Goal: Task Accomplishment & Management: Manage account settings

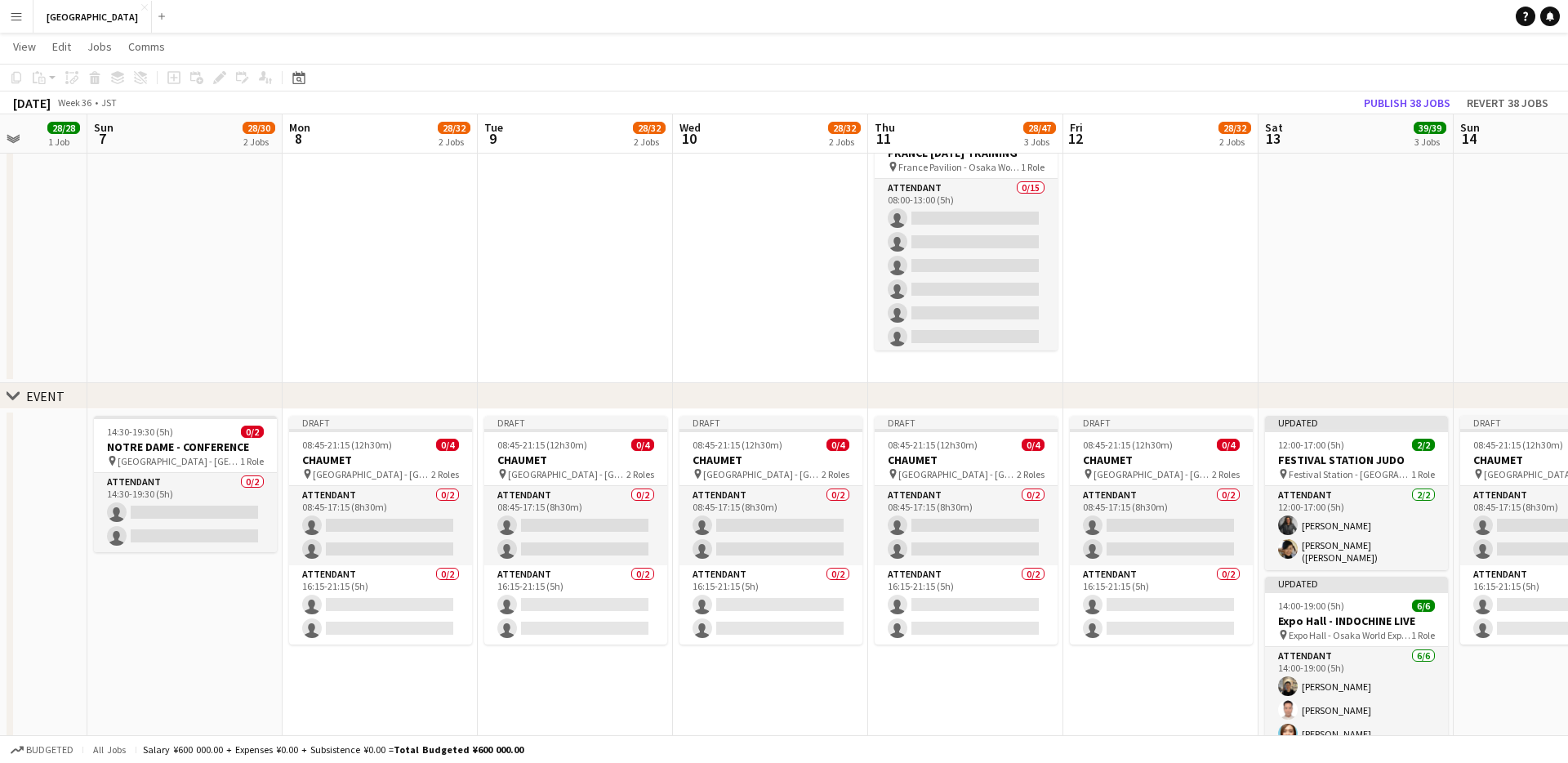
scroll to position [0, 506]
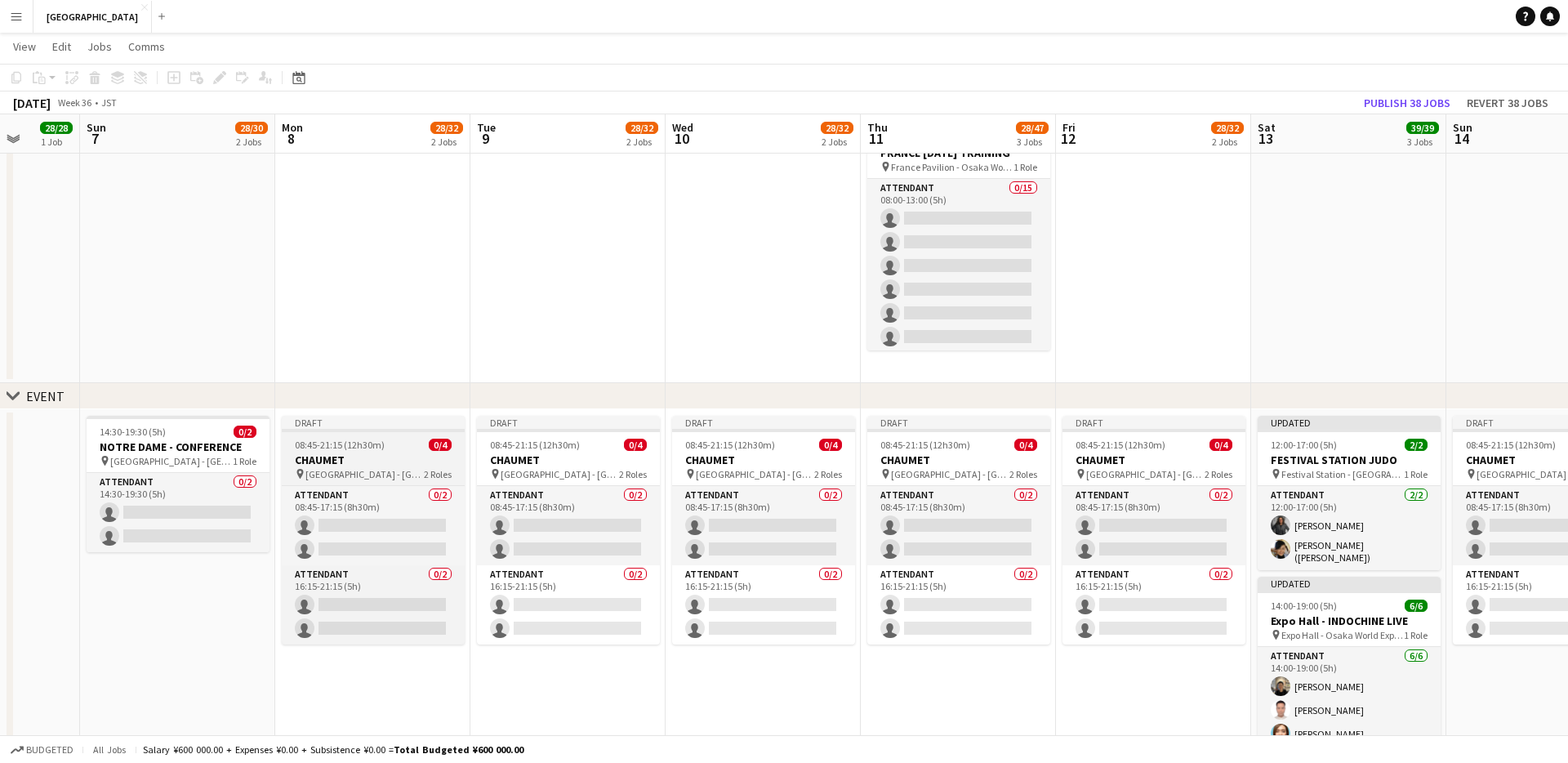
click at [364, 456] on h3 "CHAUMET" at bounding box center [373, 459] width 183 height 14
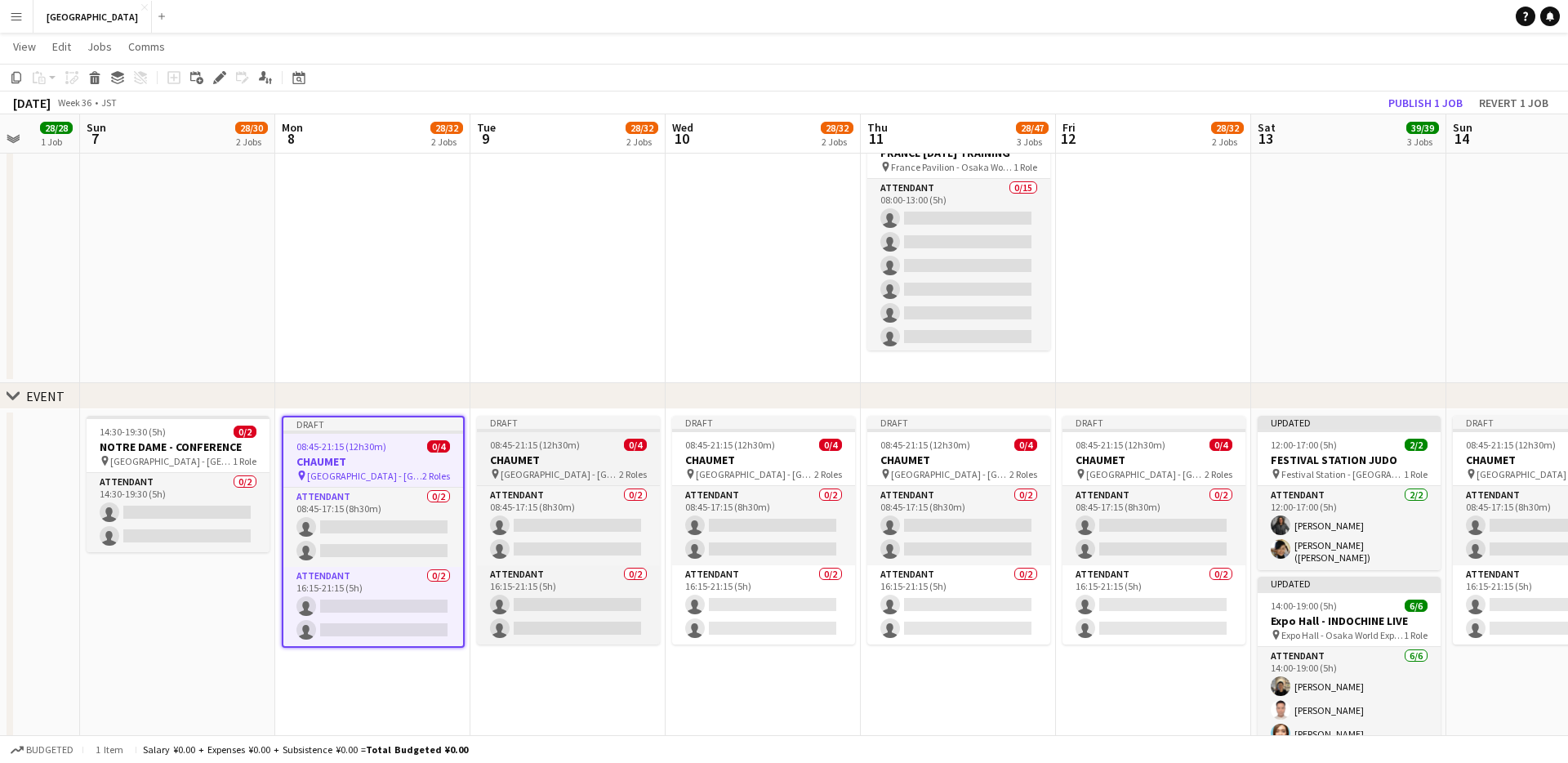
click at [554, 457] on h3 "CHAUMET" at bounding box center [568, 459] width 183 height 14
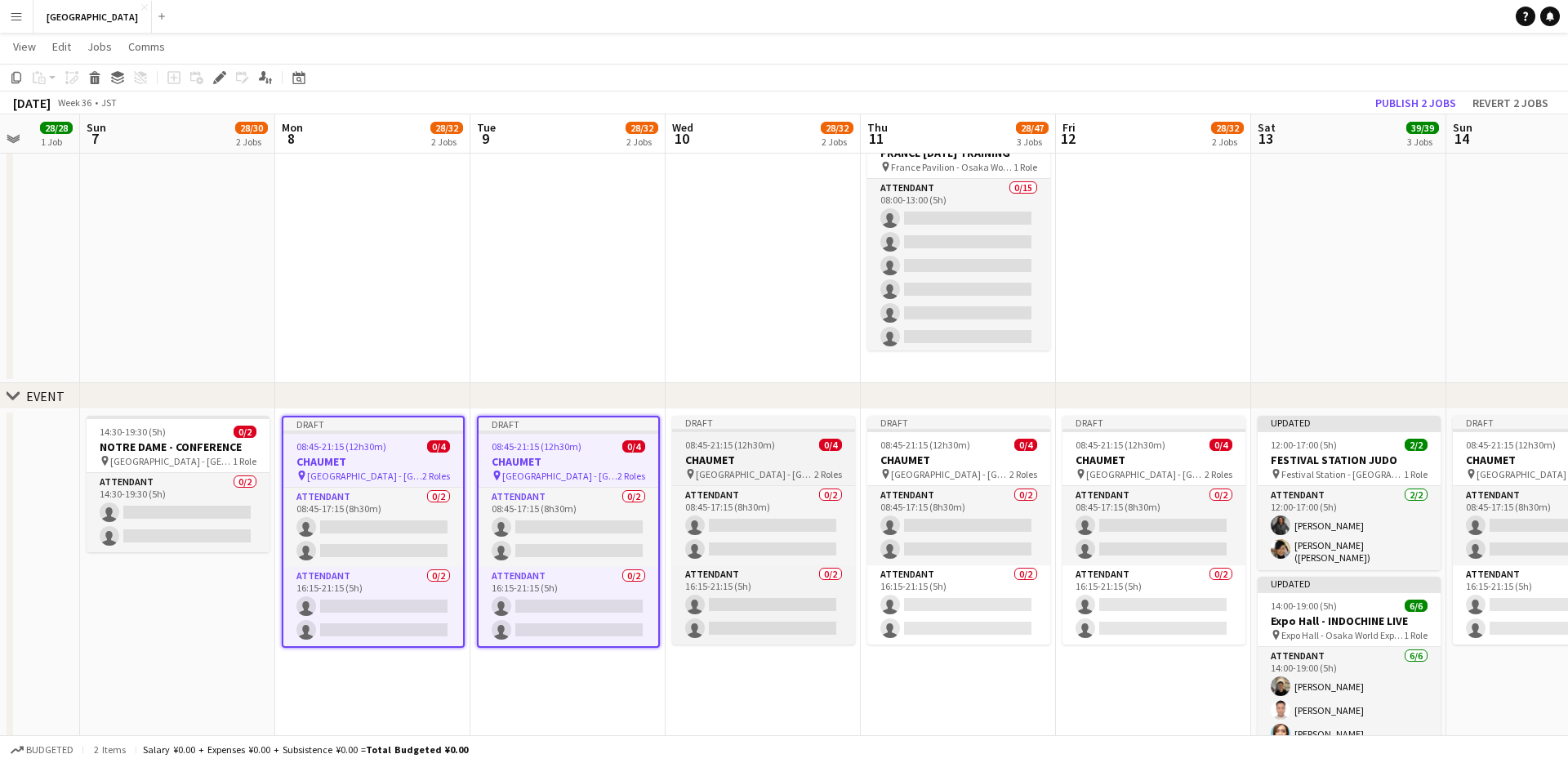
click at [743, 447] on span "08:45-21:15 (12h30m)" at bounding box center [730, 445] width 89 height 12
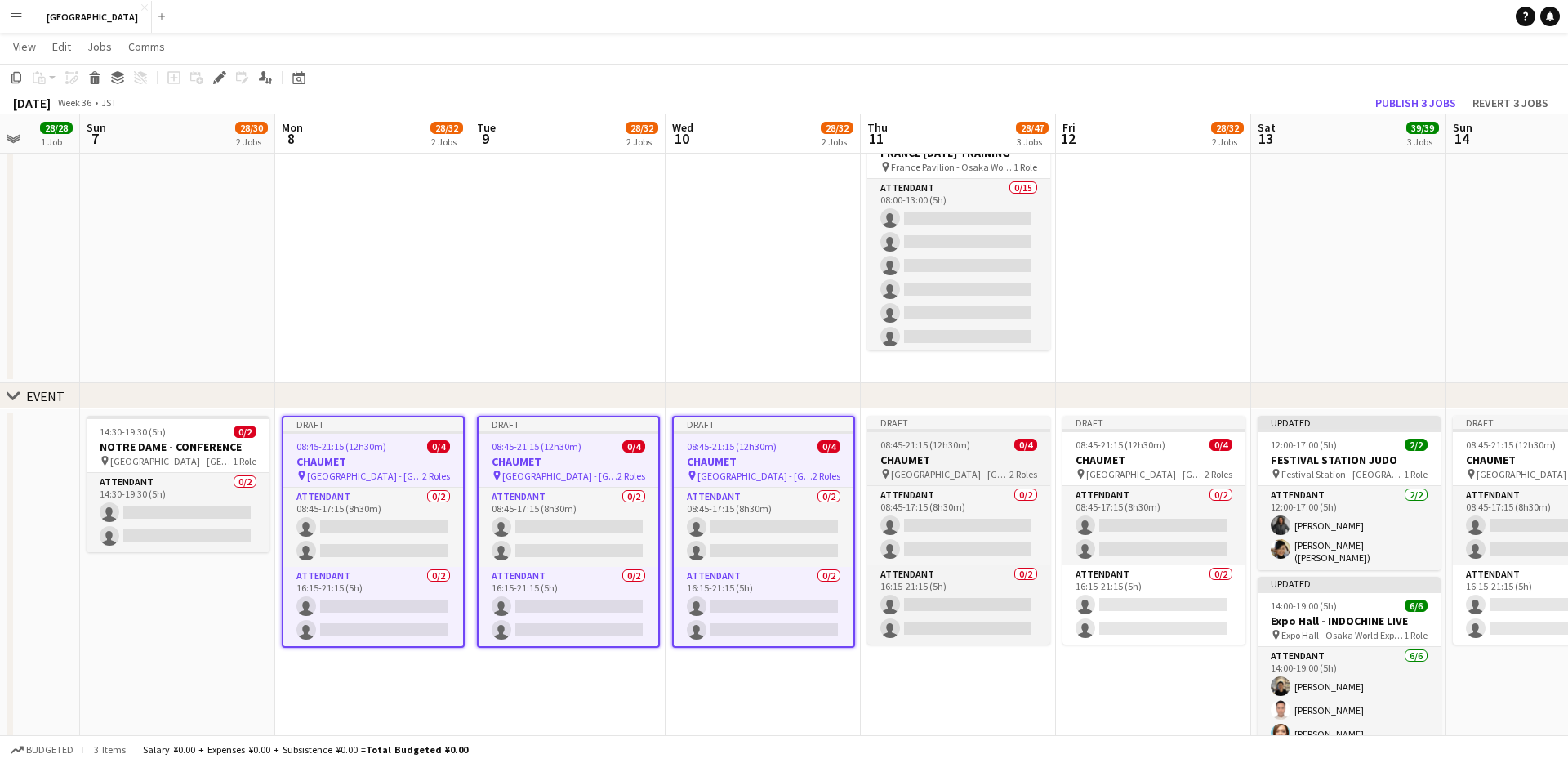
click at [915, 450] on span "08:45-21:15 (12h30m)" at bounding box center [924, 445] width 89 height 12
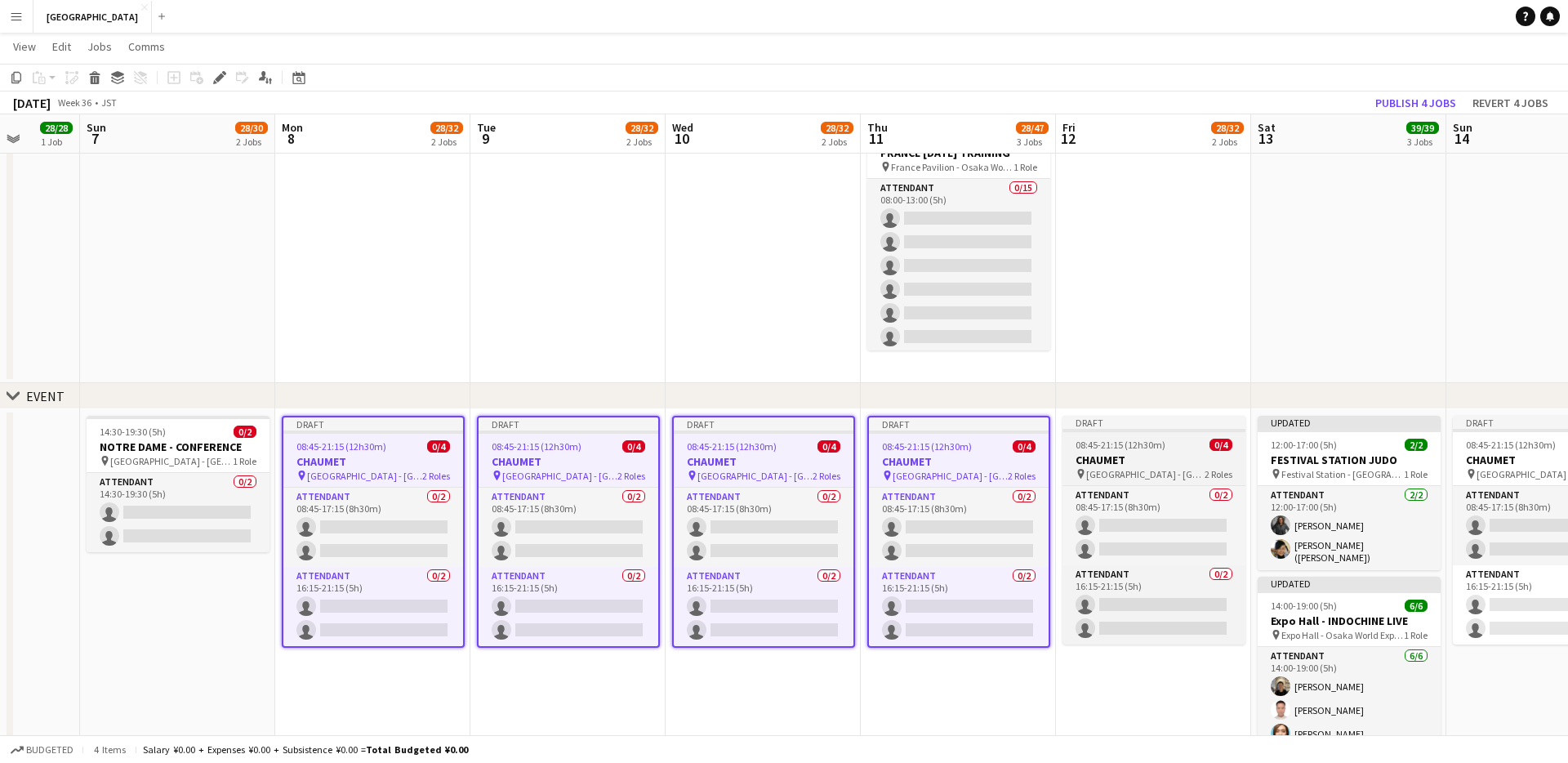
click at [1143, 464] on h3 "CHAUMET" at bounding box center [1154, 459] width 183 height 14
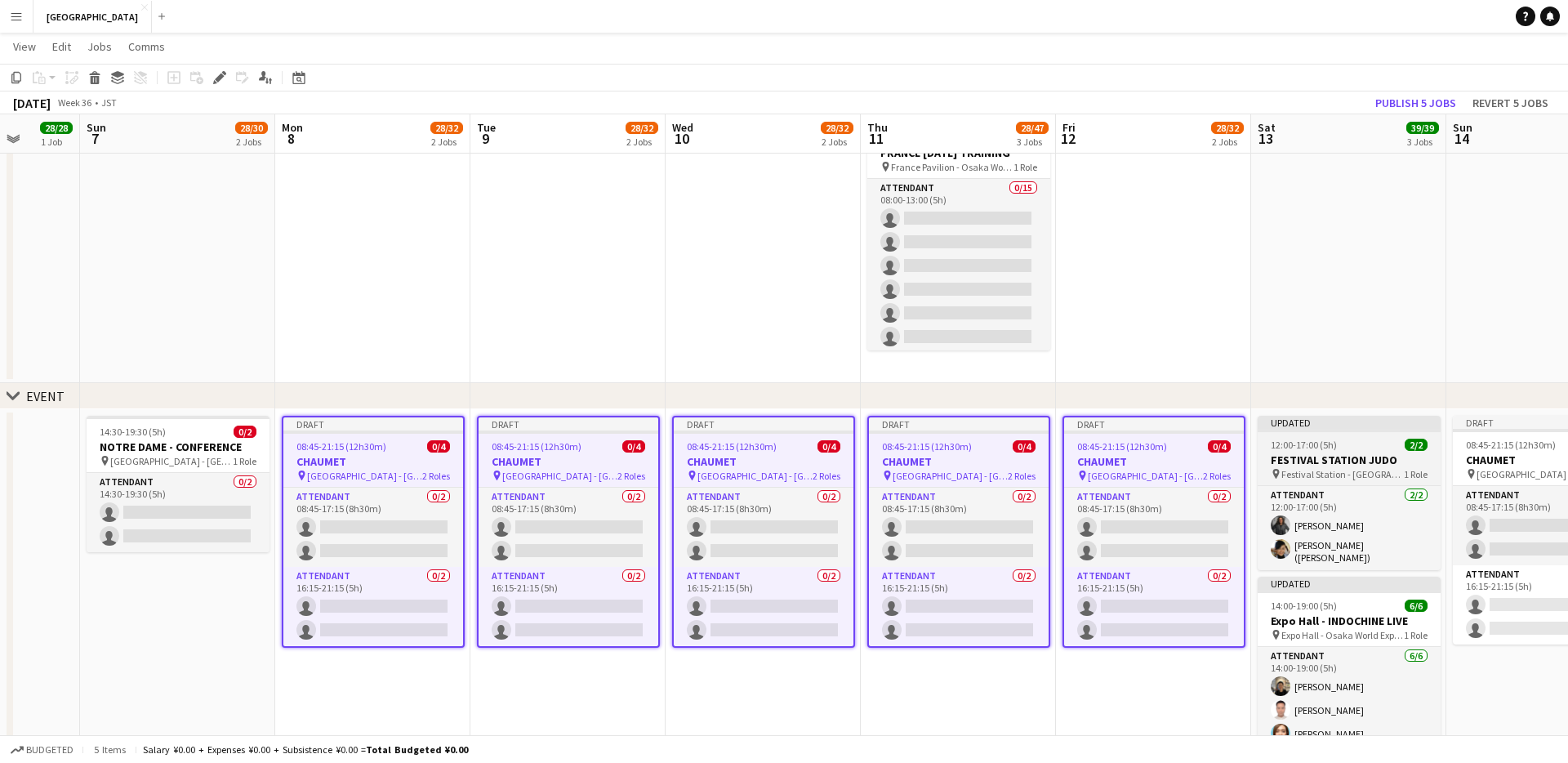
click at [1175, 447] on div "12:00-17:00 (5h) 2/2" at bounding box center [1349, 445] width 183 height 12
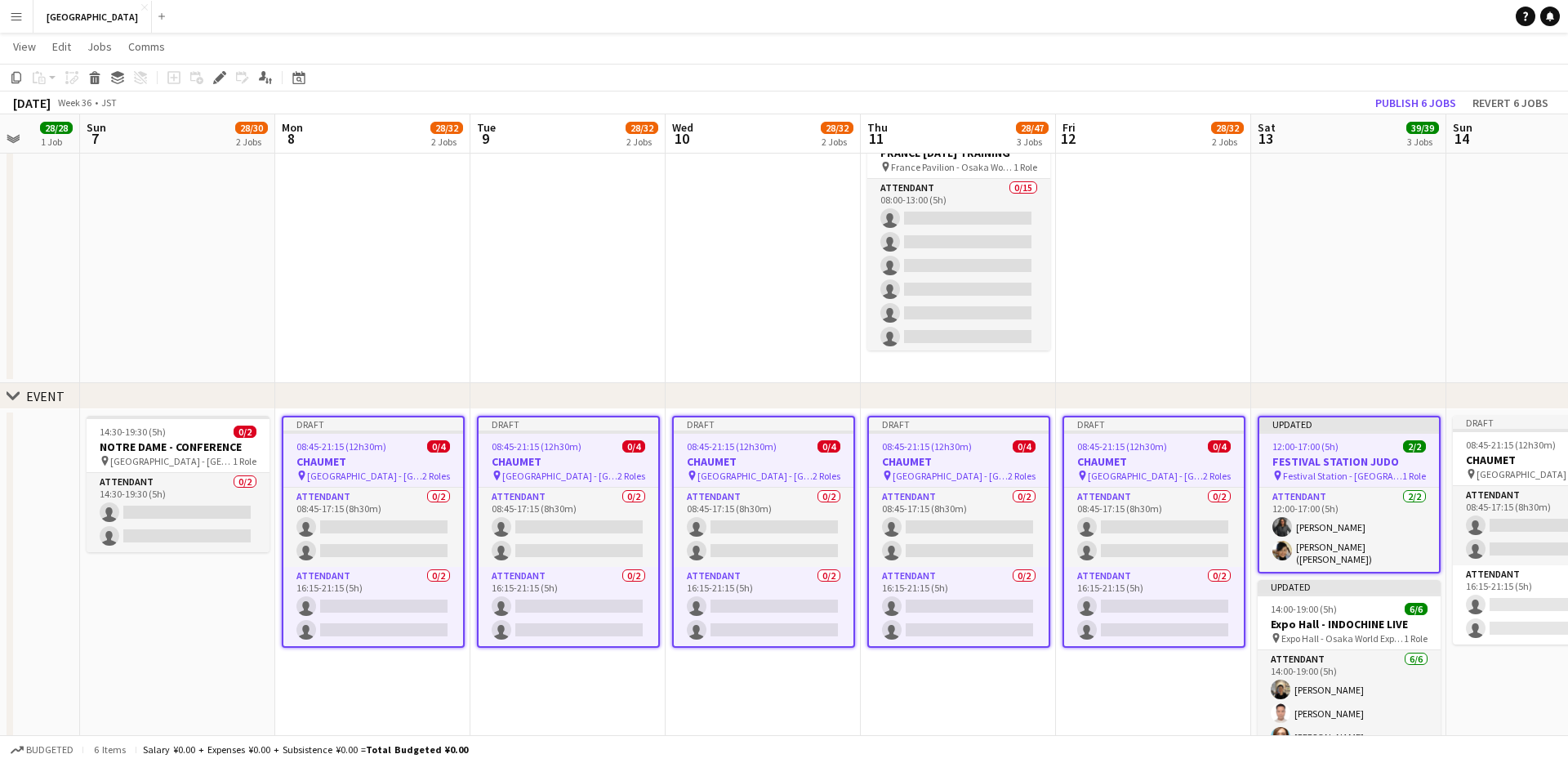
click at [1175, 449] on span "12:00-17:00 (5h)" at bounding box center [1304, 446] width 66 height 12
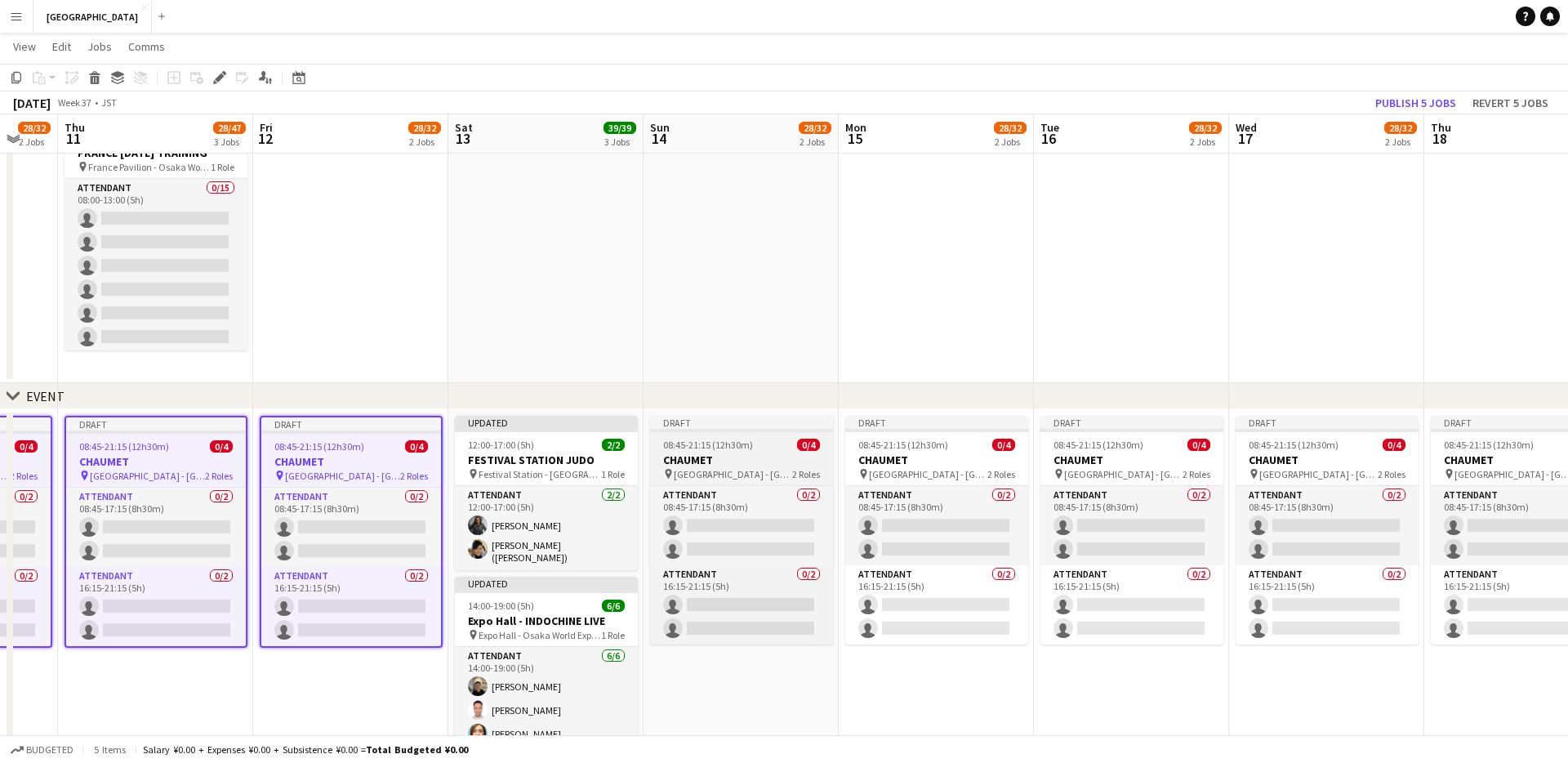
scroll to position [0, 534]
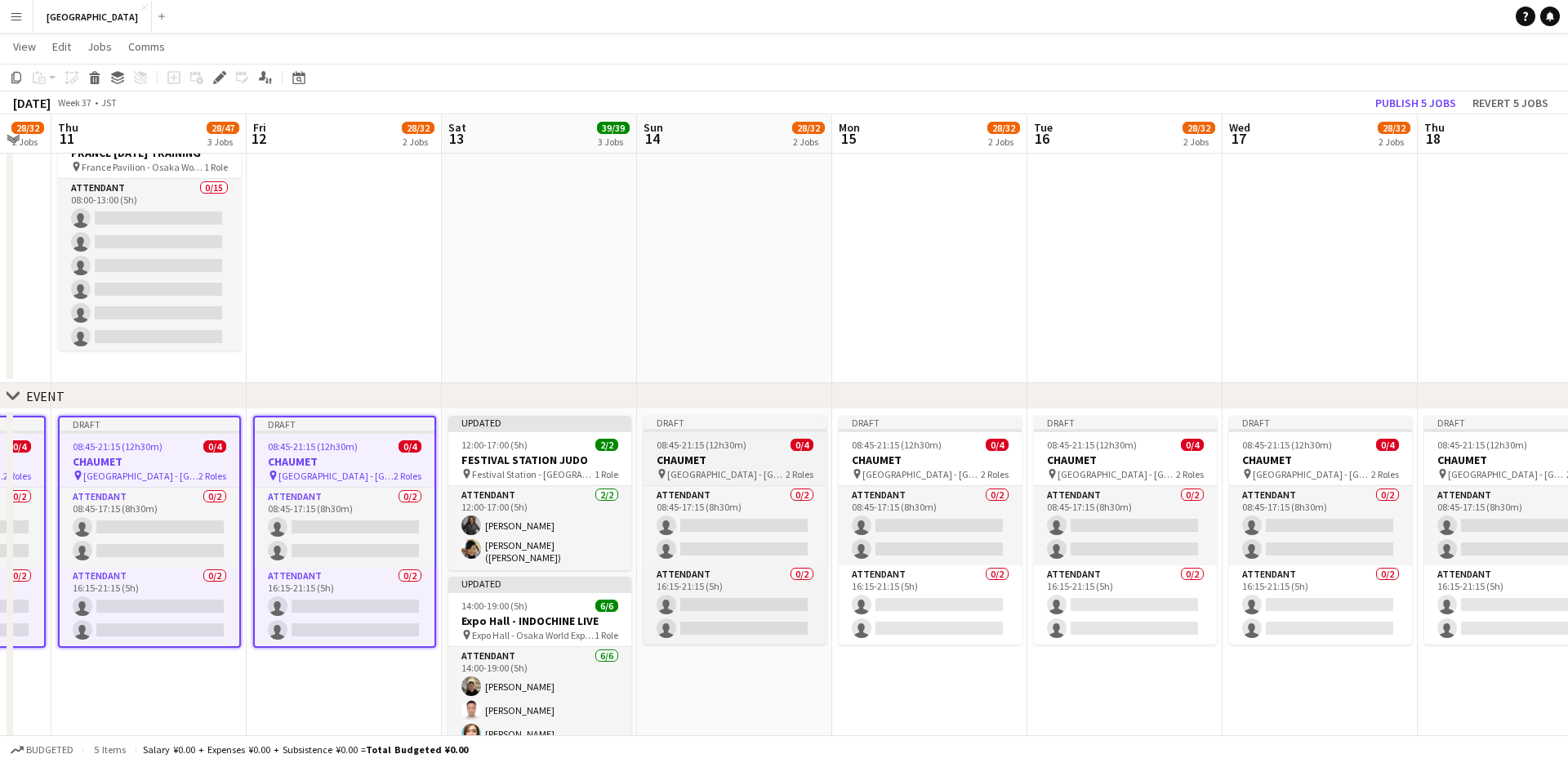
drag, startPoint x: 731, startPoint y: 460, endPoint x: 804, endPoint y: 455, distance: 73.2
click at [732, 460] on h3 "CHAUMET" at bounding box center [735, 459] width 183 height 14
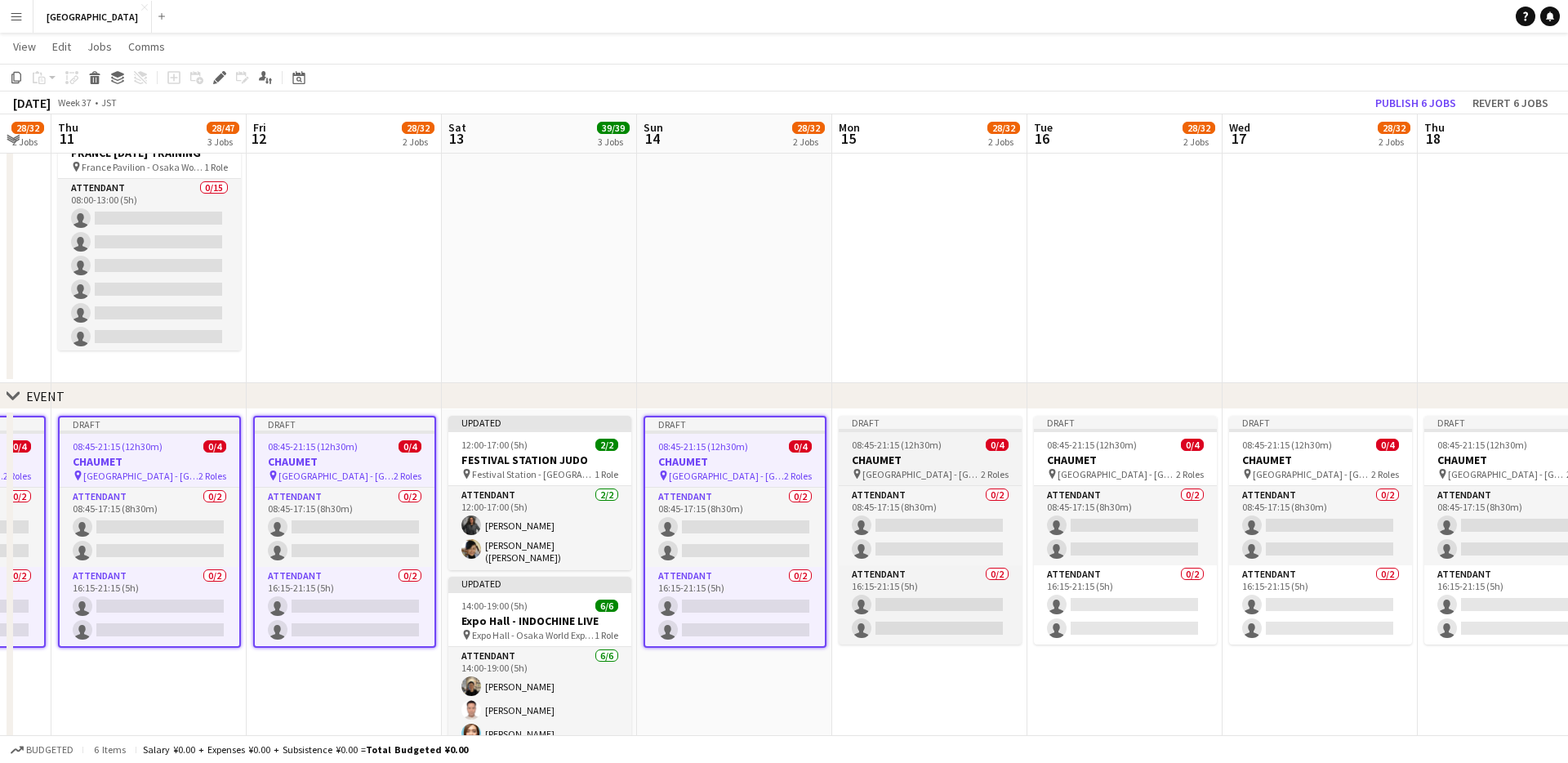
click at [881, 452] on h3 "CHAUMET" at bounding box center [930, 459] width 183 height 14
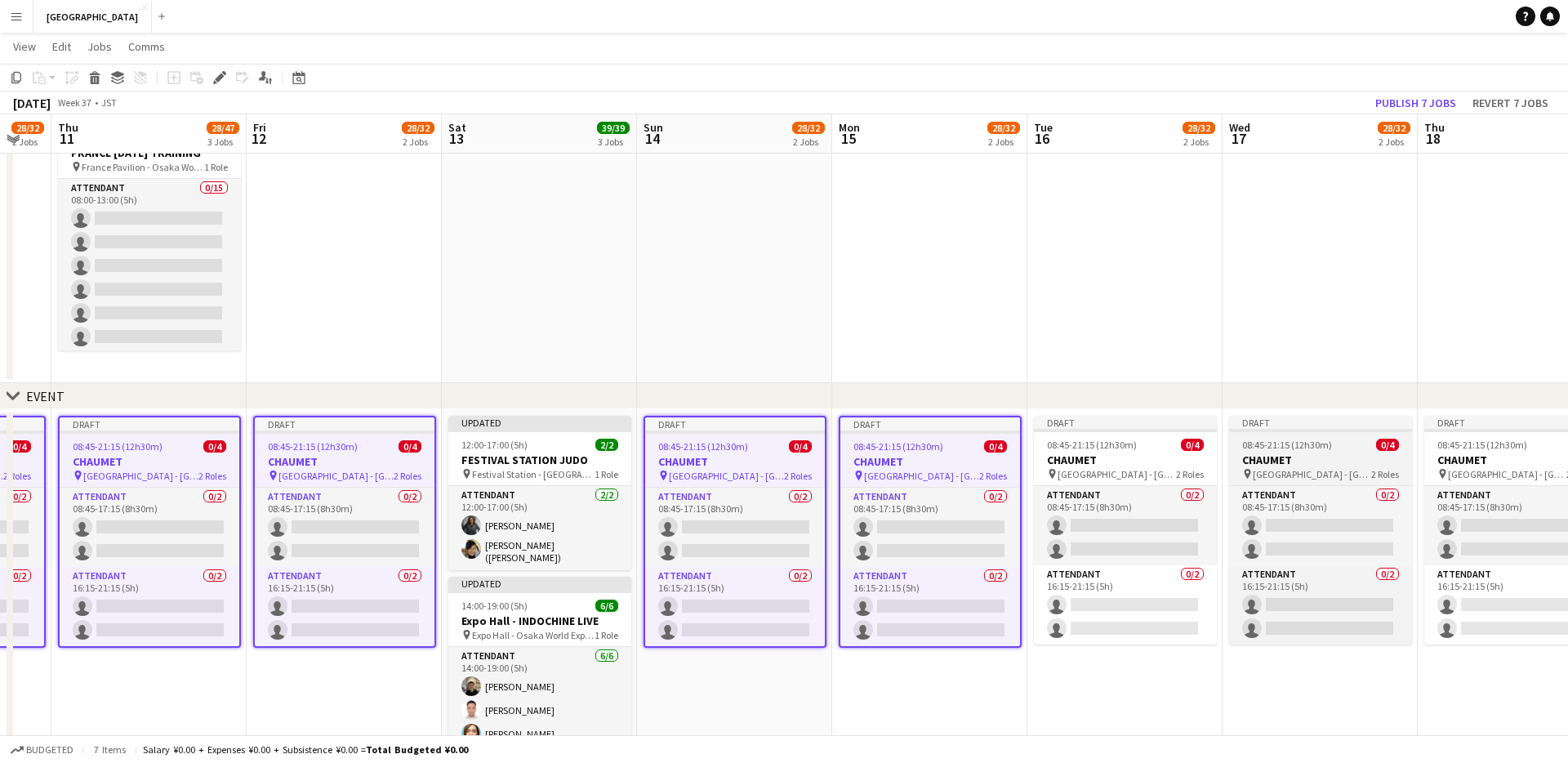
drag, startPoint x: 1103, startPoint y: 454, endPoint x: 1236, endPoint y: 456, distance: 133.0
click at [1103, 454] on h3 "CHAUMET" at bounding box center [1125, 459] width 183 height 14
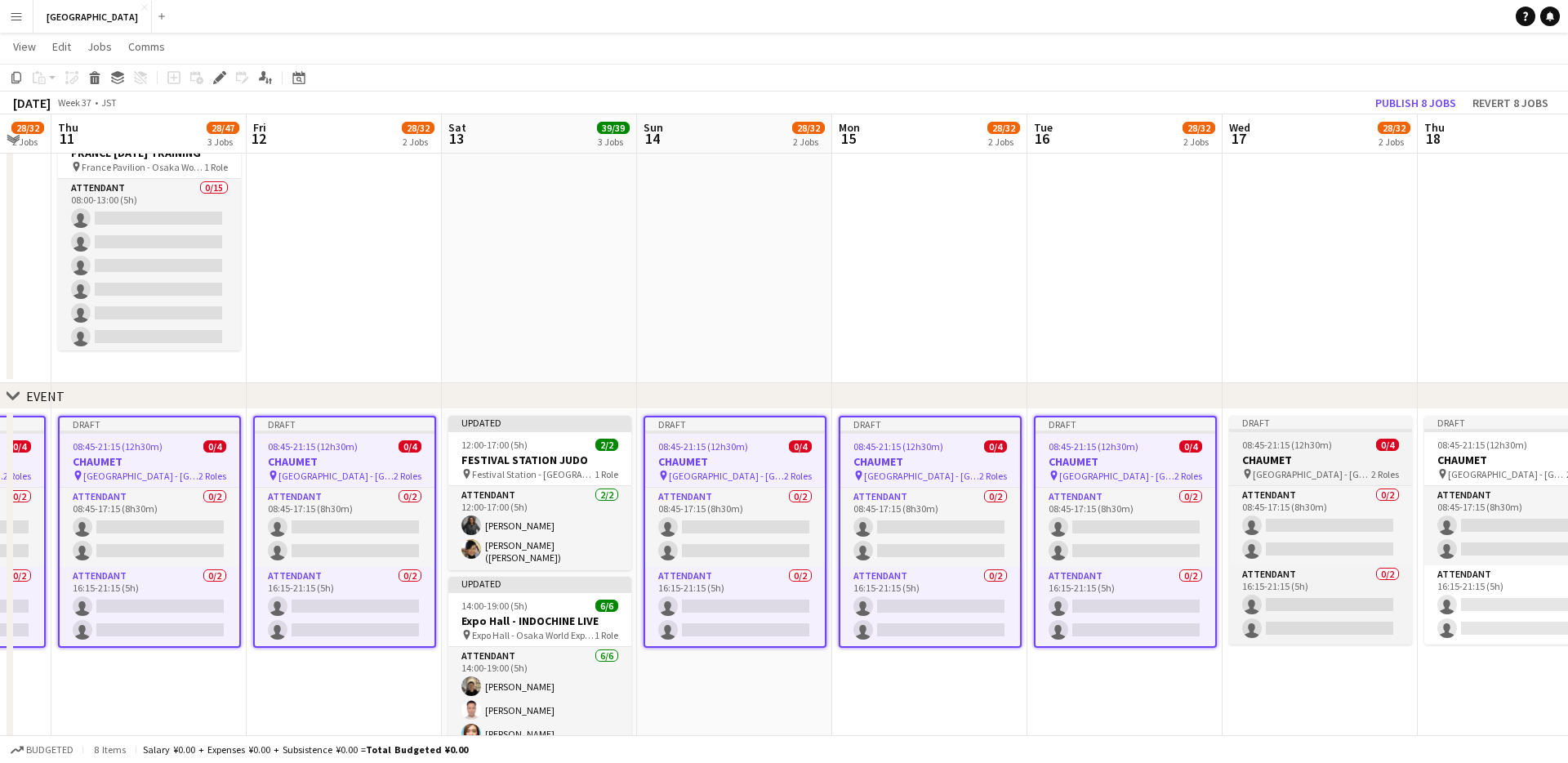
click at [1175, 456] on h3 "CHAUMET" at bounding box center [1320, 459] width 183 height 14
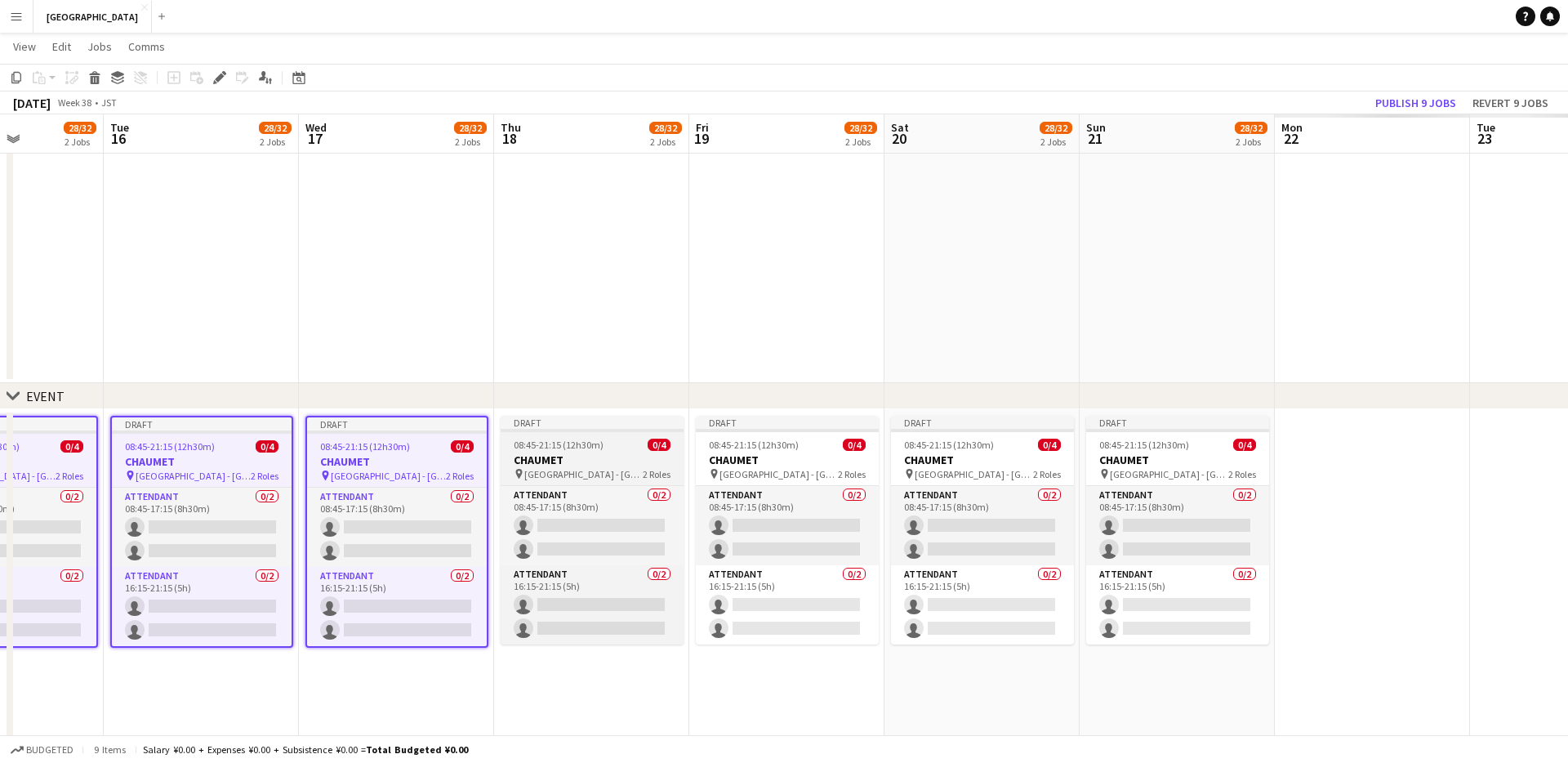
scroll to position [0, 701]
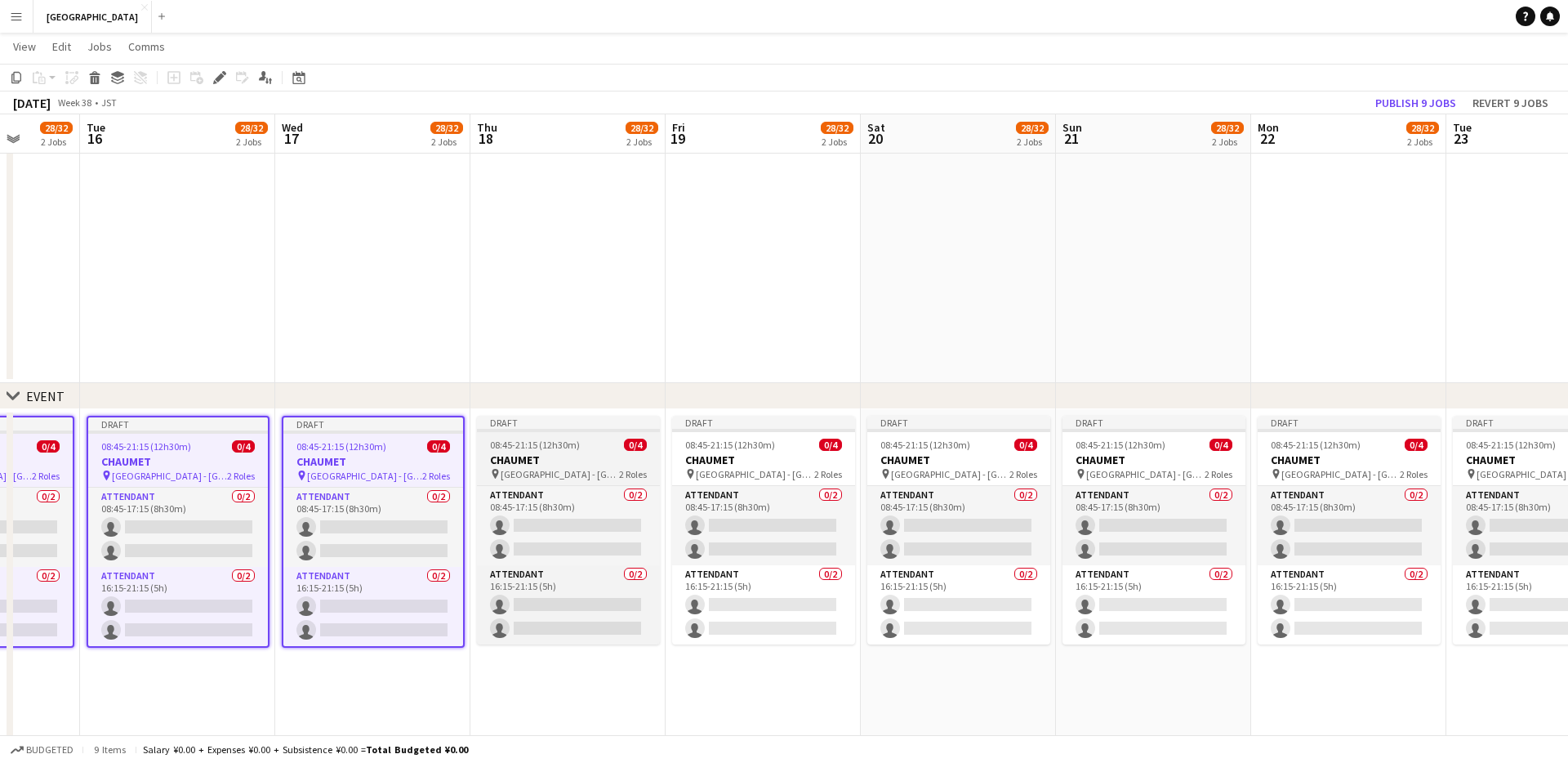
click at [612, 440] on div "08:45-21:15 (12h30m) 0/4" at bounding box center [568, 445] width 183 height 12
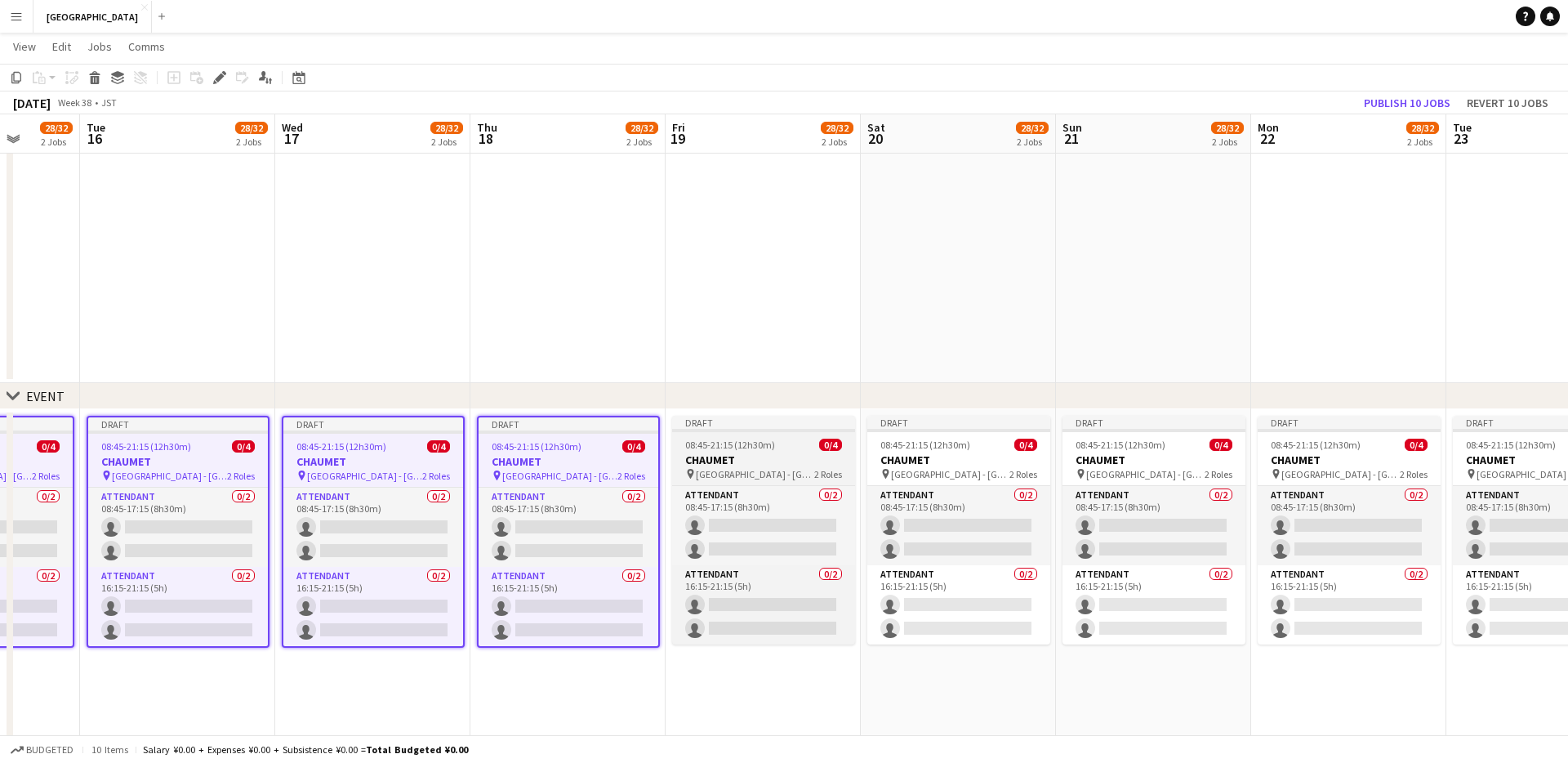
click at [746, 442] on span "08:45-21:15 (12h30m)" at bounding box center [730, 445] width 89 height 12
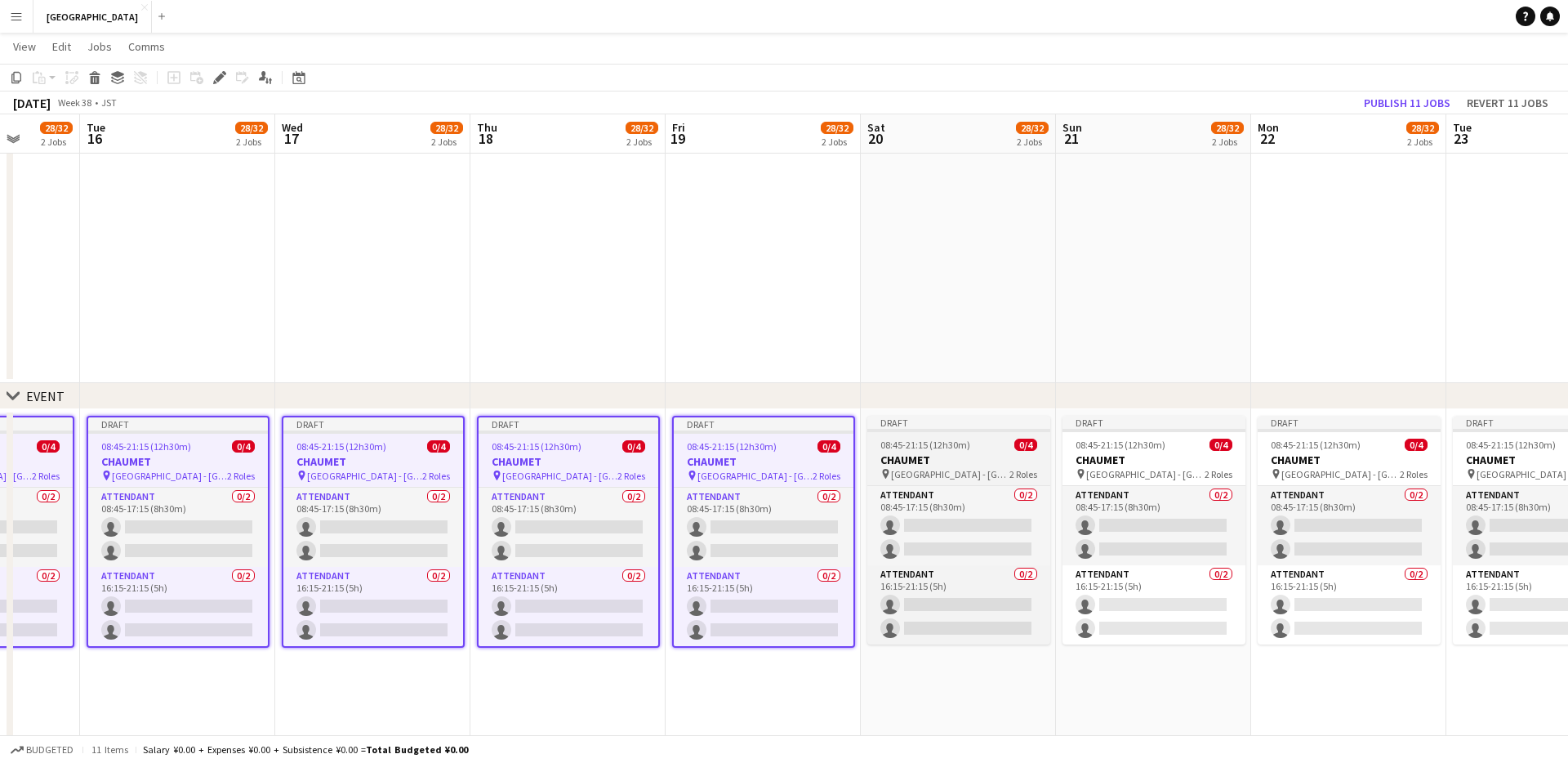
click at [955, 446] on span "08:45-21:15 (12h30m)" at bounding box center [924, 445] width 89 height 12
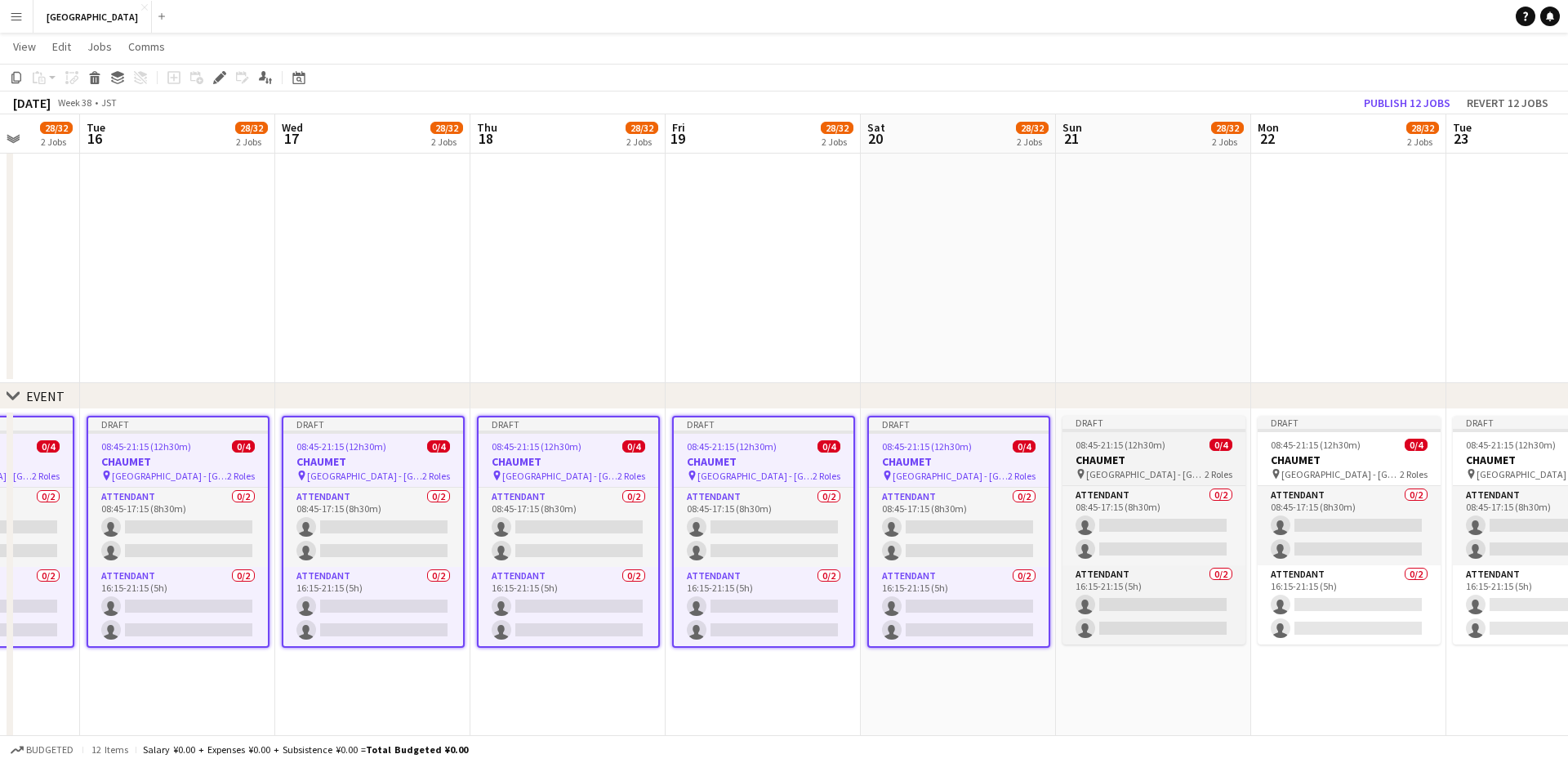
click at [1175, 449] on div "08:45-21:15 (12h30m) 0/4" at bounding box center [1154, 445] width 183 height 12
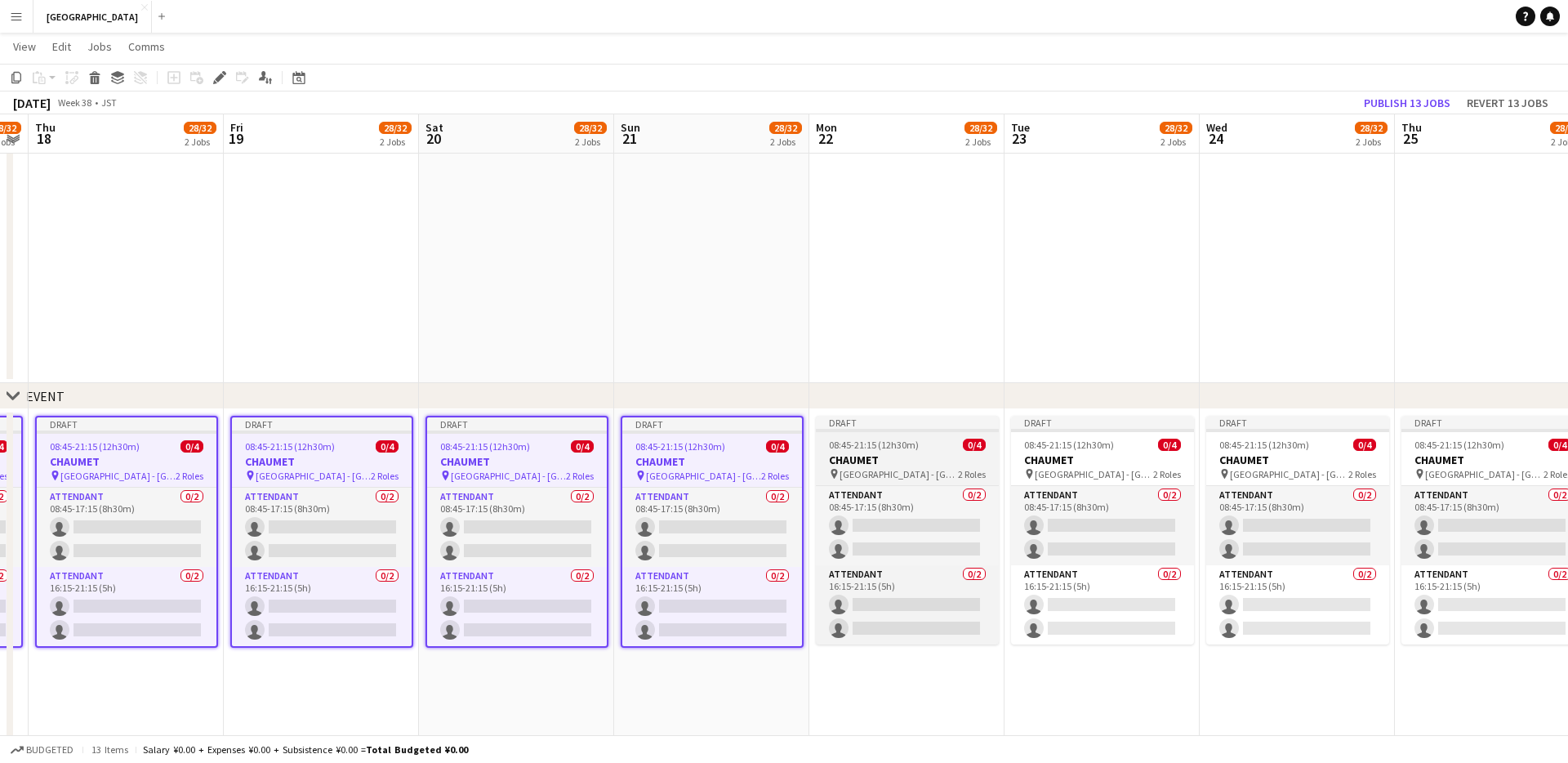
scroll to position [0, 817]
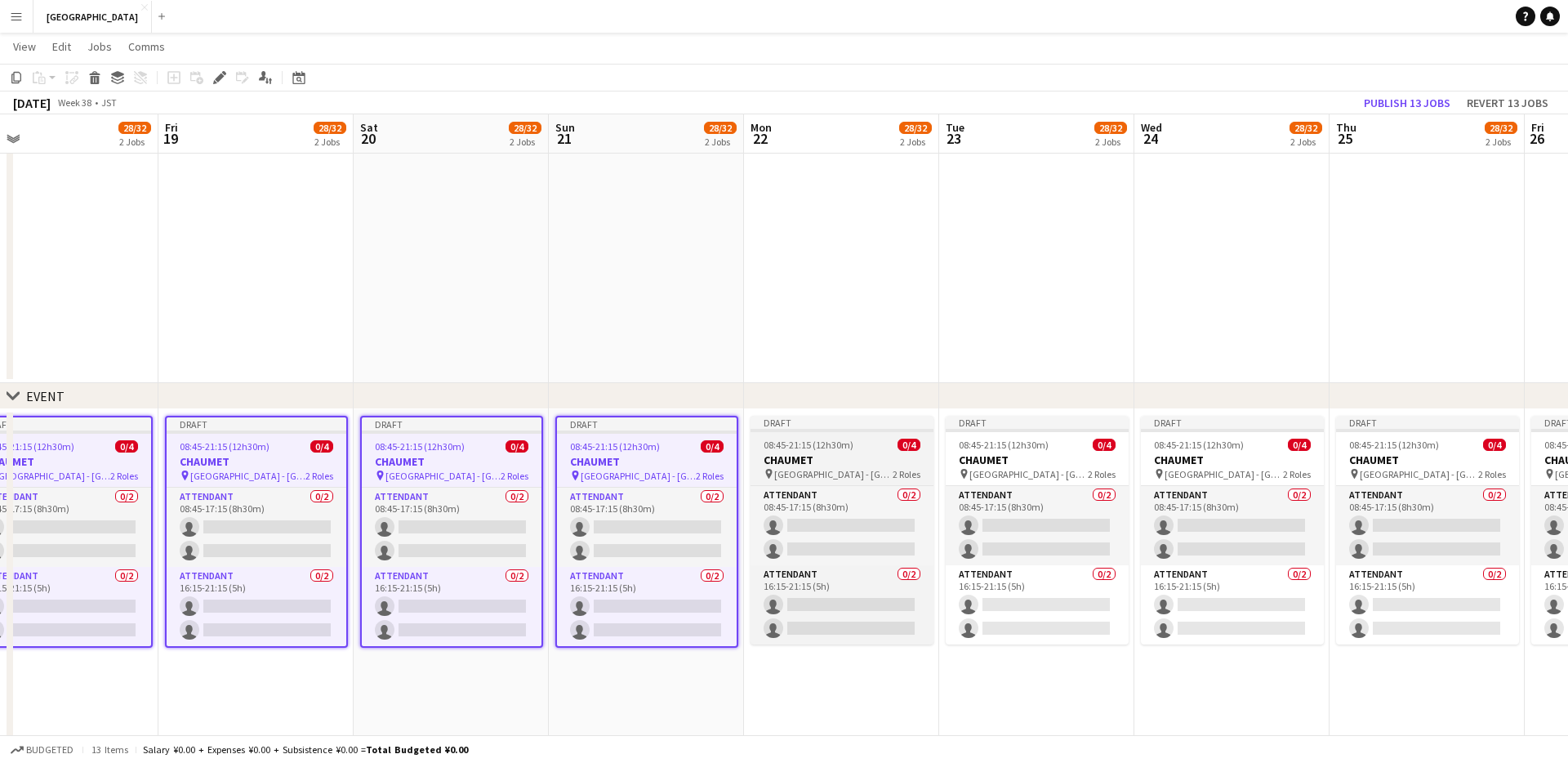
click at [851, 440] on div "08:45-21:15 (12h30m) 0/4" at bounding box center [842, 445] width 183 height 12
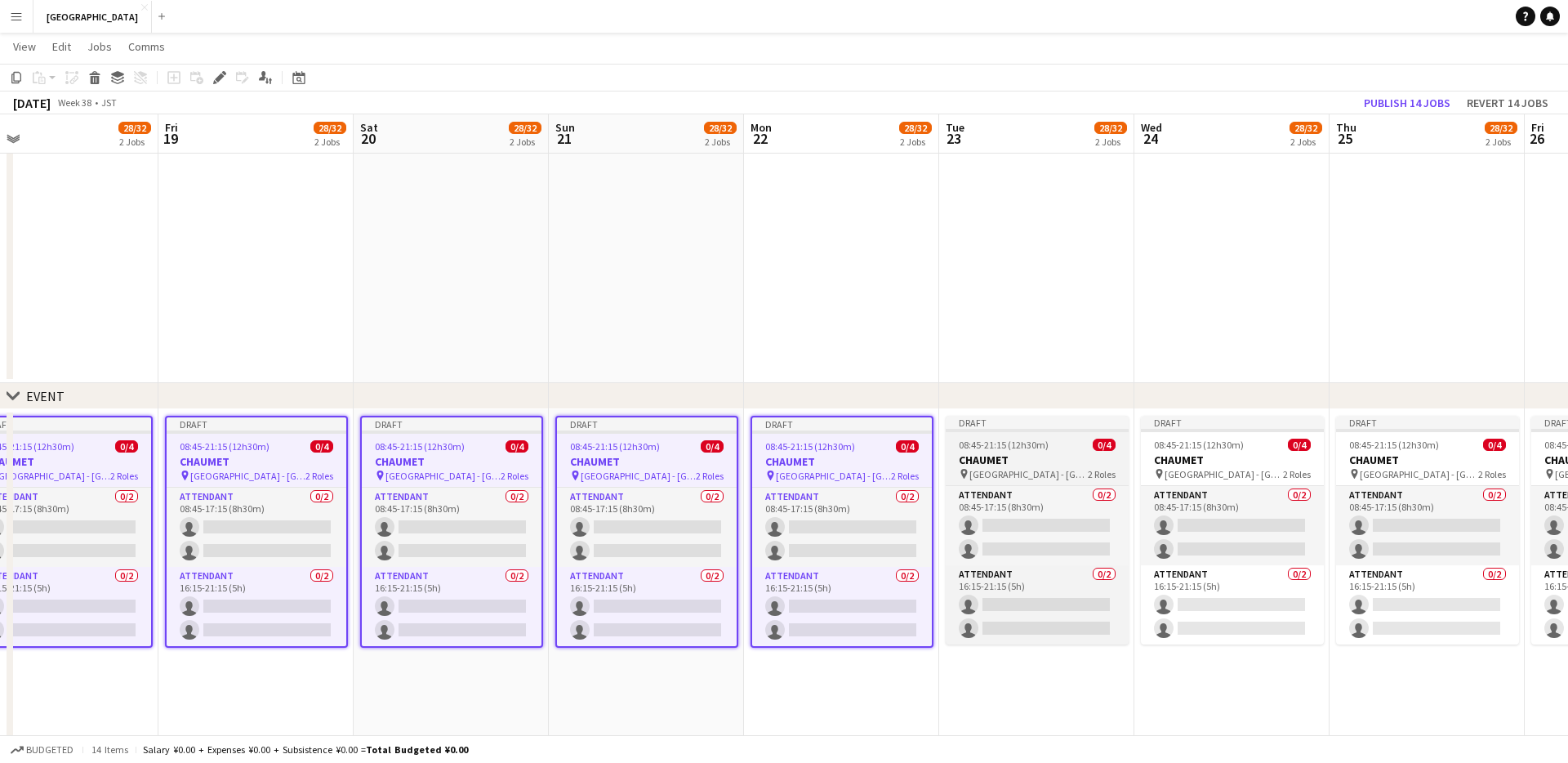
click at [1041, 447] on span "08:45-21:15 (12h30m)" at bounding box center [1003, 445] width 89 height 12
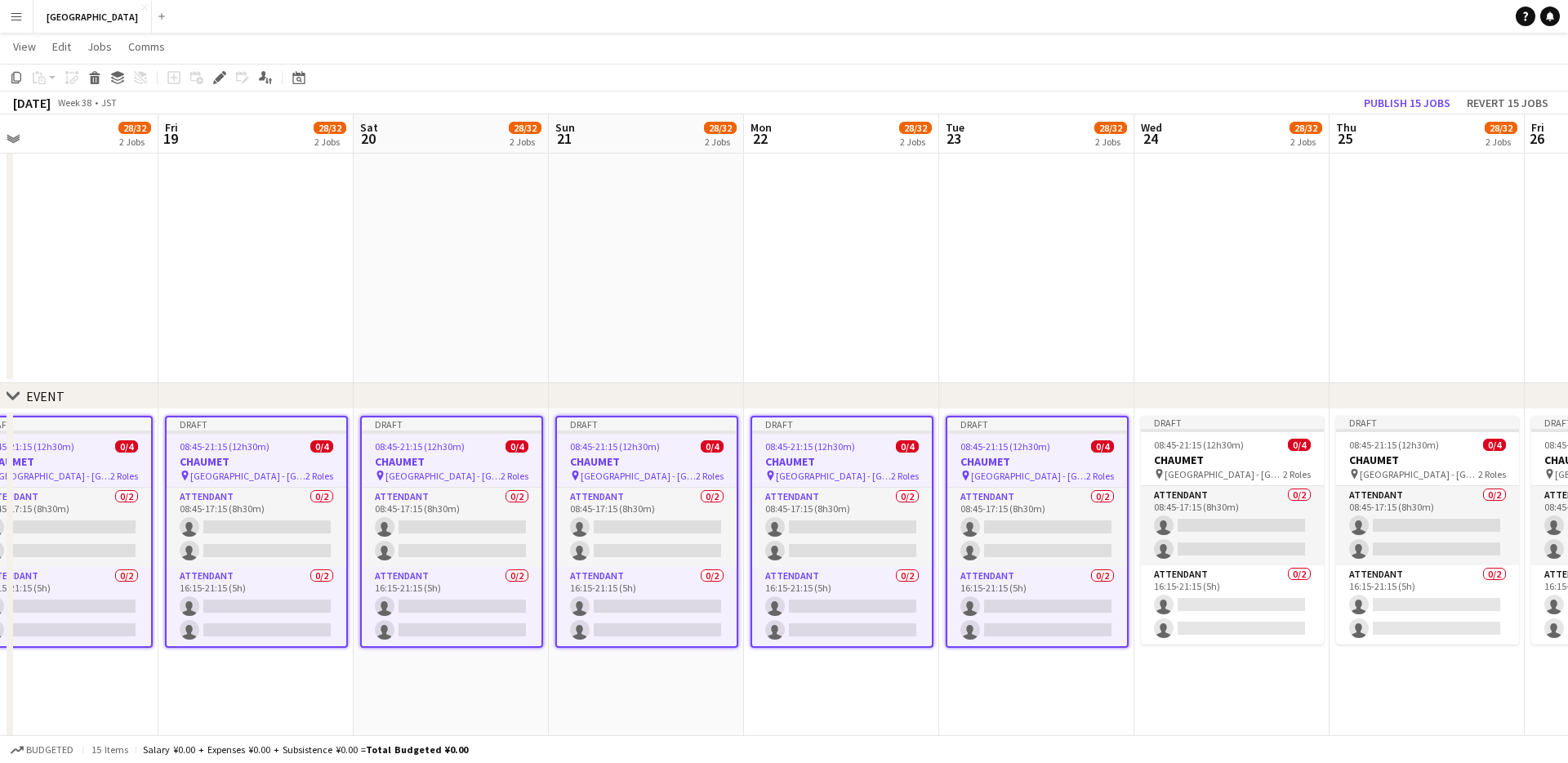
click at [1175, 449] on app-calendar-viewport "Sun 14 28/32 2 Jobs Mon 15 28/32 2 Jobs Tue 16 28/32 2 Jobs Wed 17 28/32 2 Jobs…" at bounding box center [784, 576] width 1568 height 1337
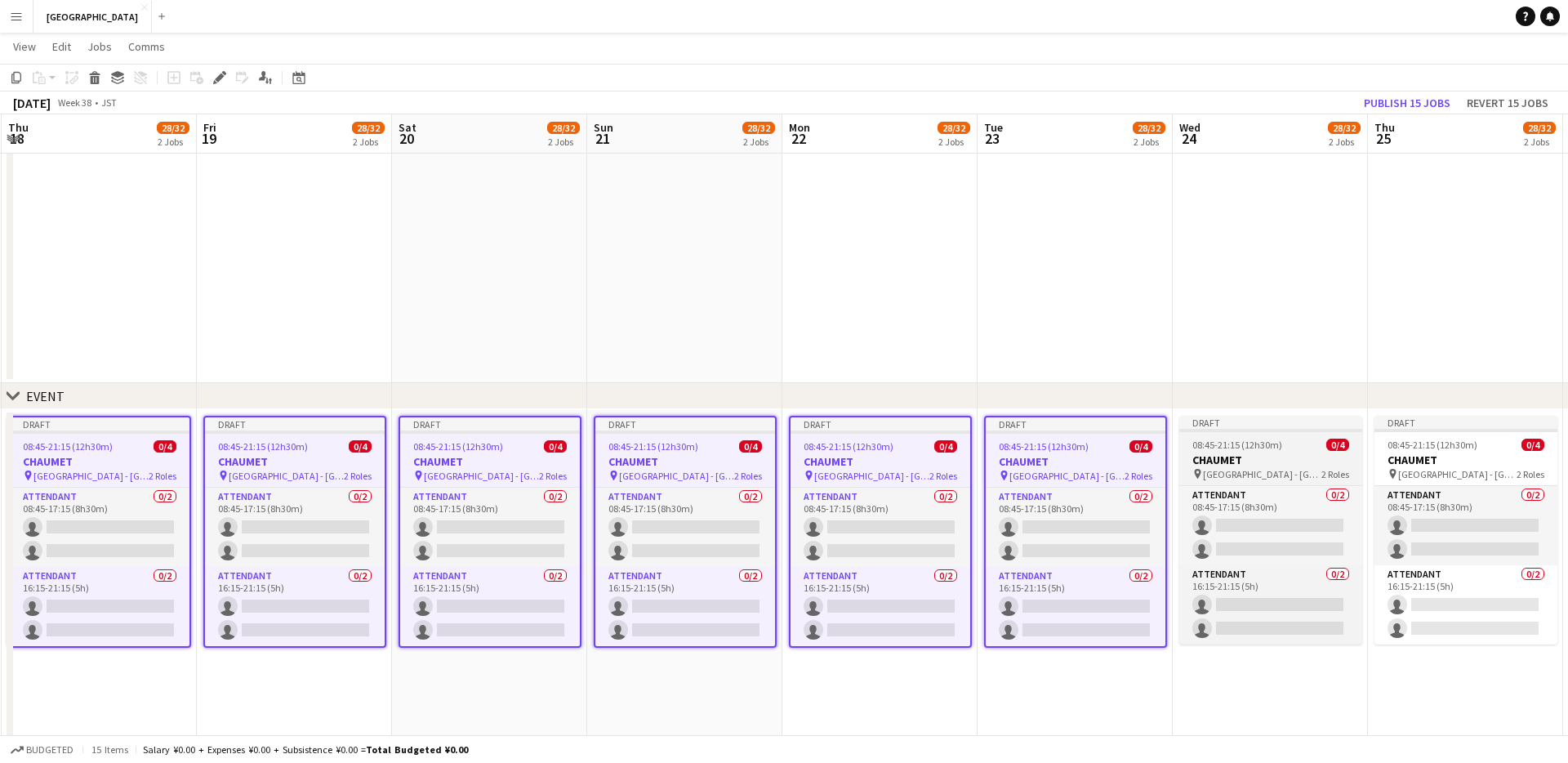
click at [1175, 449] on span "0/4" at bounding box center [1338, 445] width 23 height 12
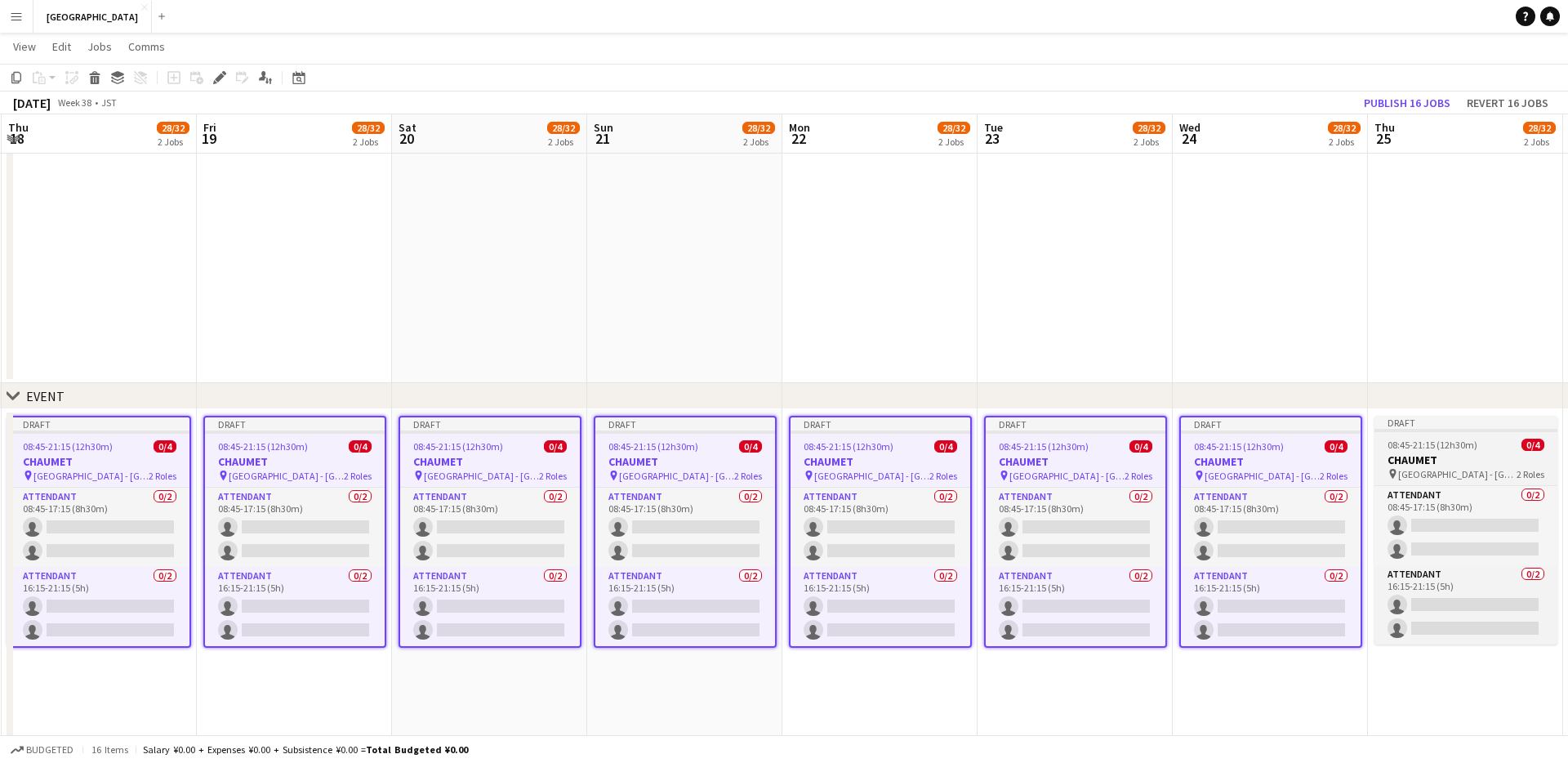
click at [1175, 443] on span "08:45-21:15 (12h30m)" at bounding box center [1432, 445] width 89 height 12
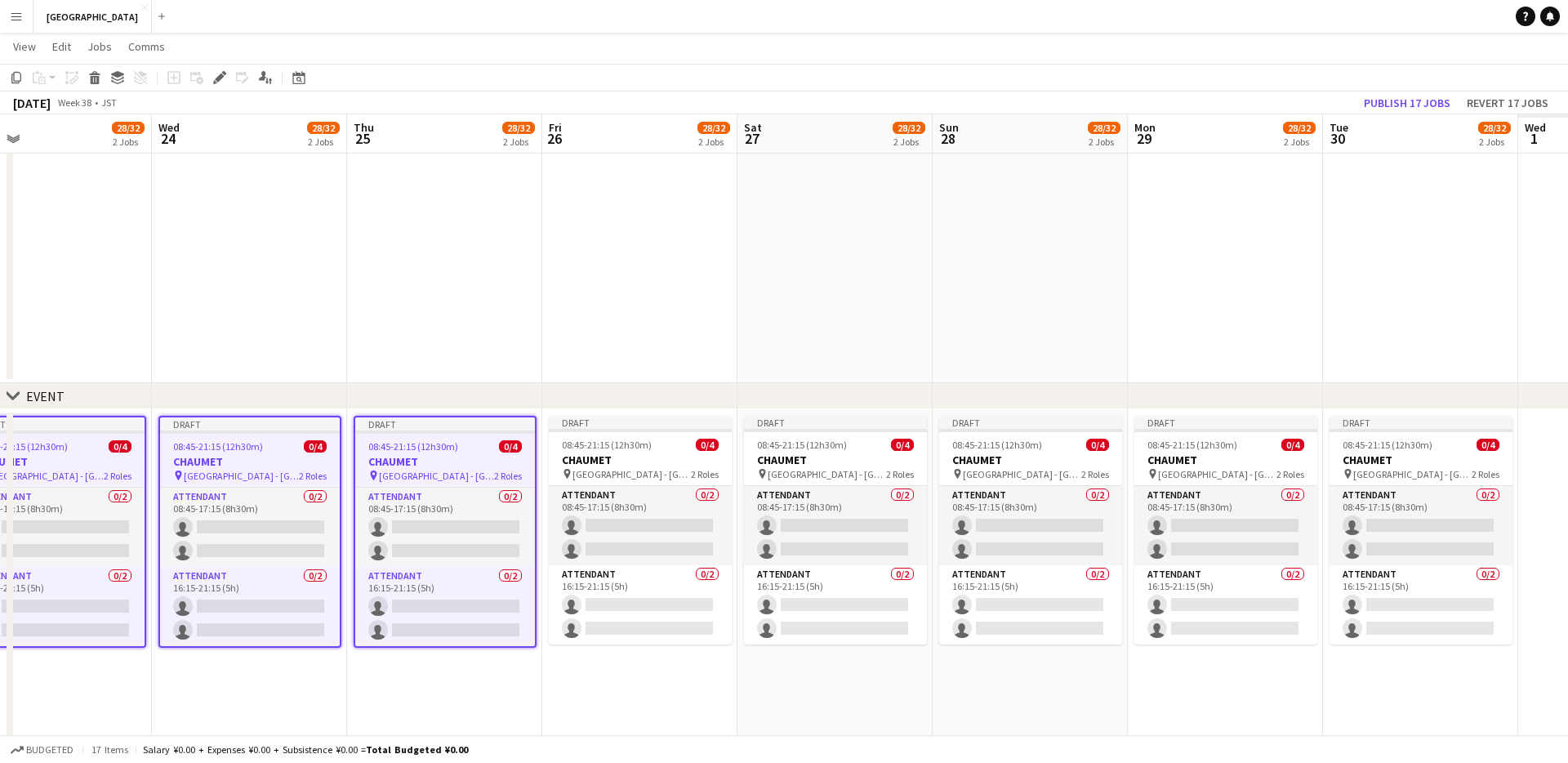
scroll to position [0, 507]
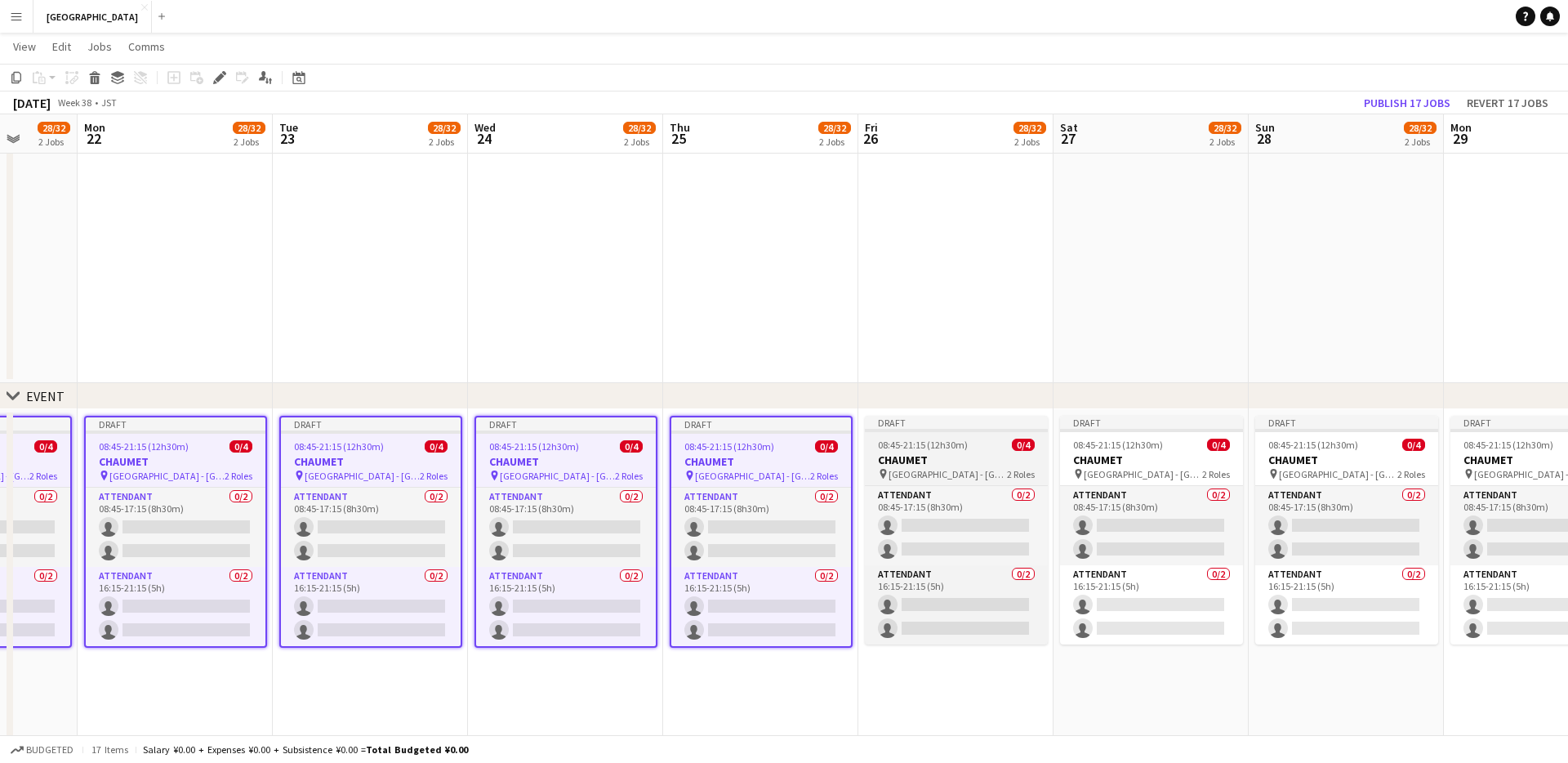
click at [983, 457] on h3 "CHAUMET" at bounding box center [956, 459] width 183 height 14
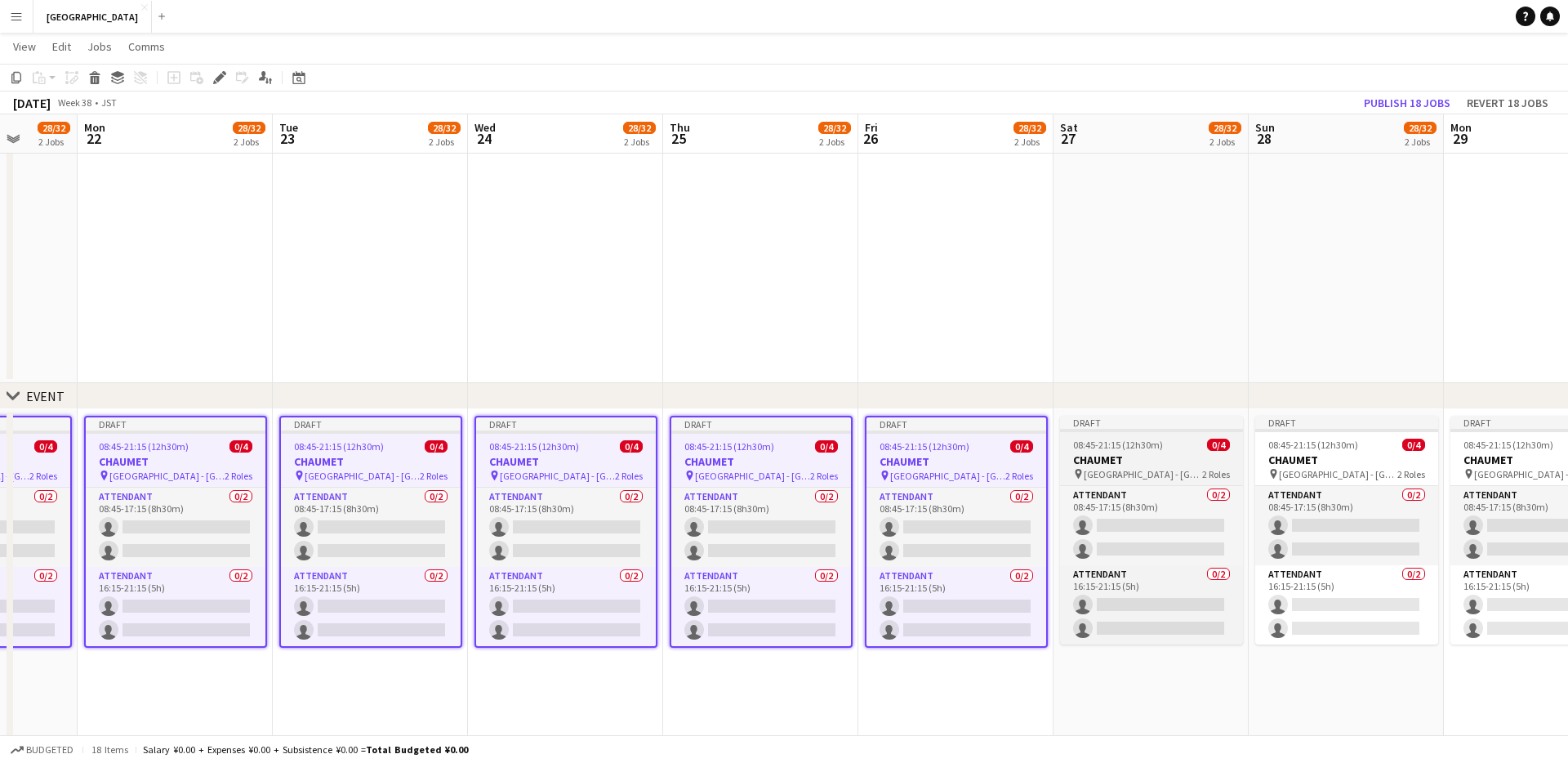
click at [1175, 456] on h3 "CHAUMET" at bounding box center [1151, 459] width 183 height 14
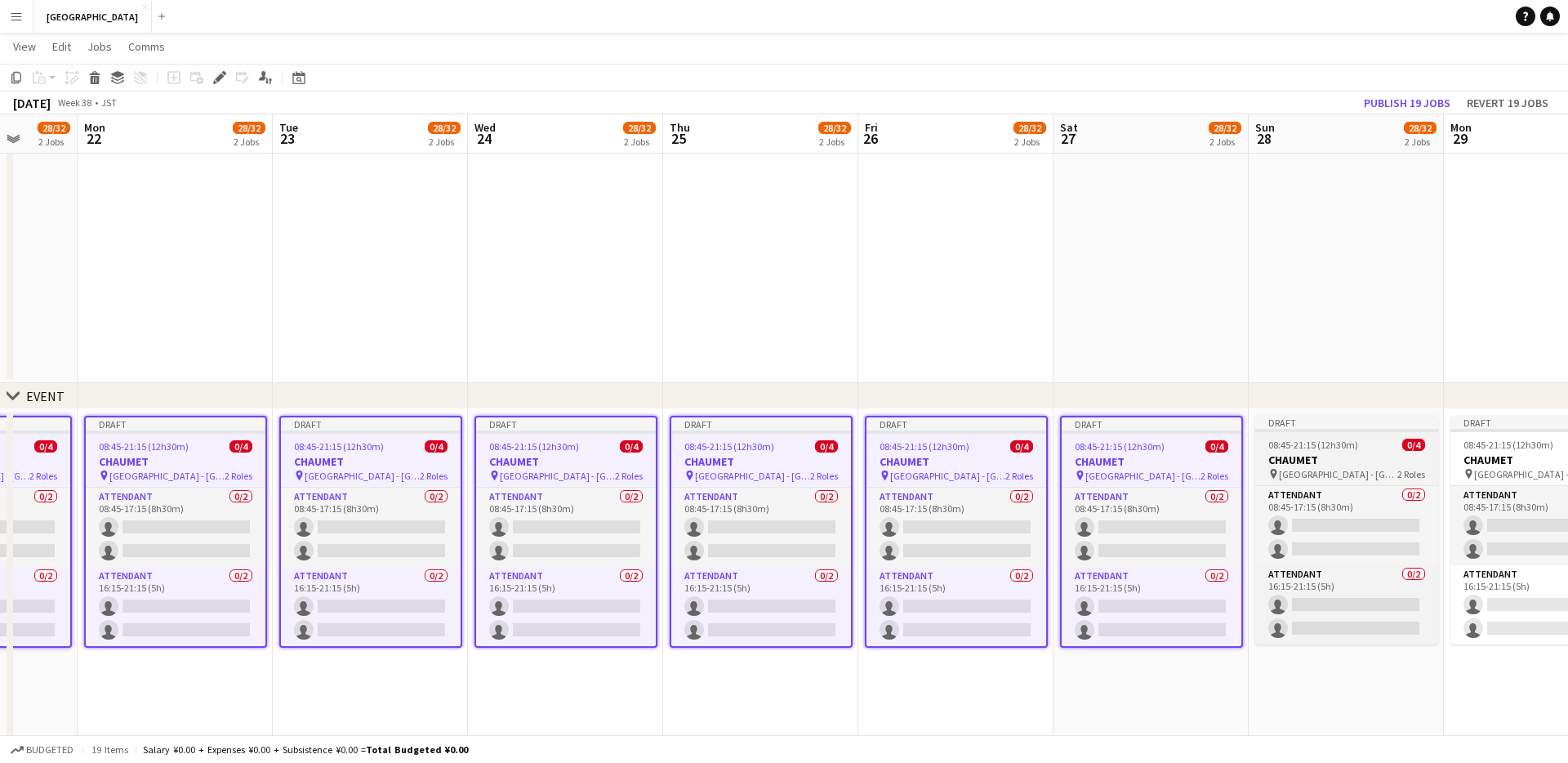
click at [1175, 453] on h3 "CHAUMET" at bounding box center [1346, 459] width 183 height 14
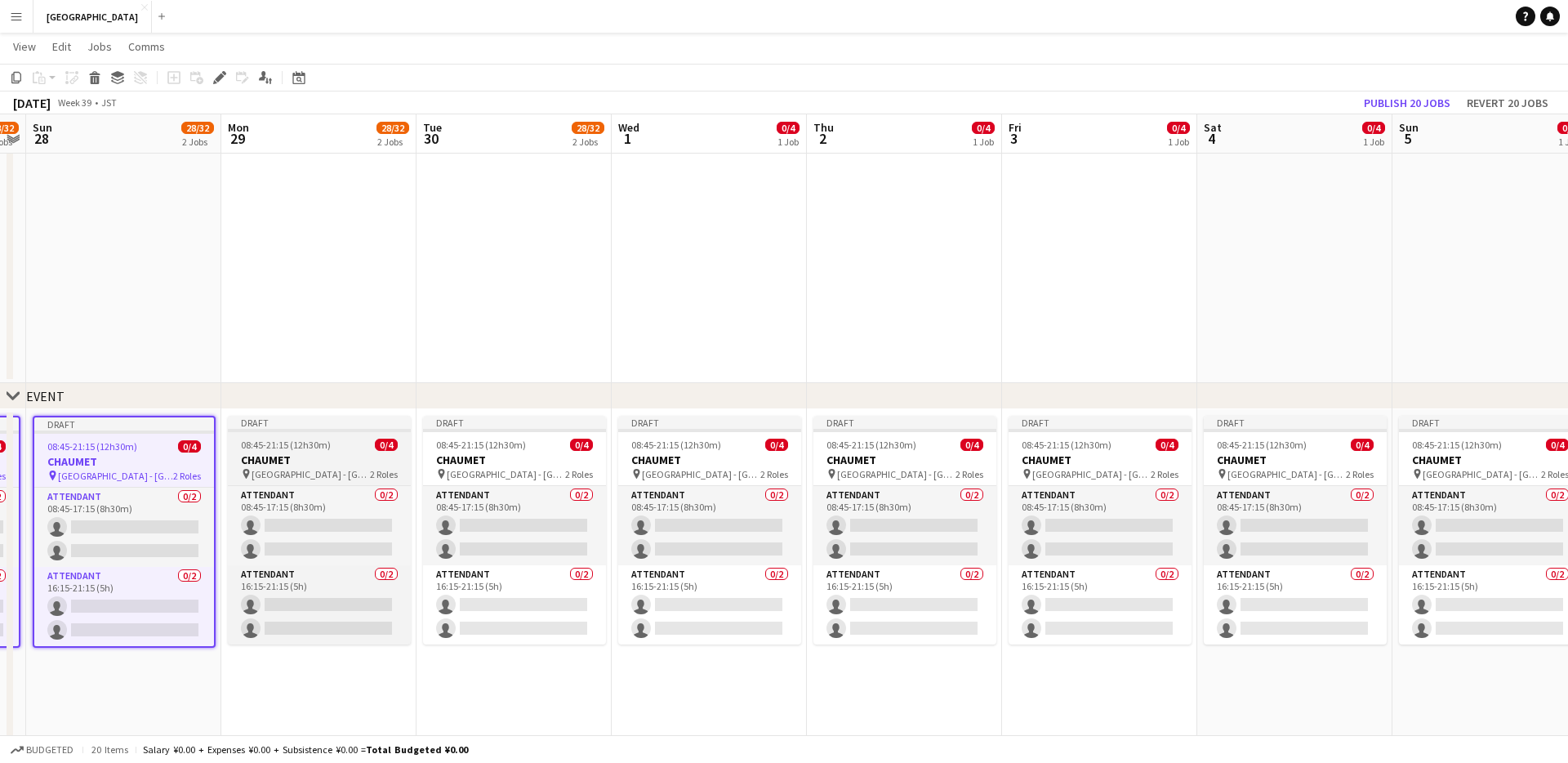
scroll to position [0, 566]
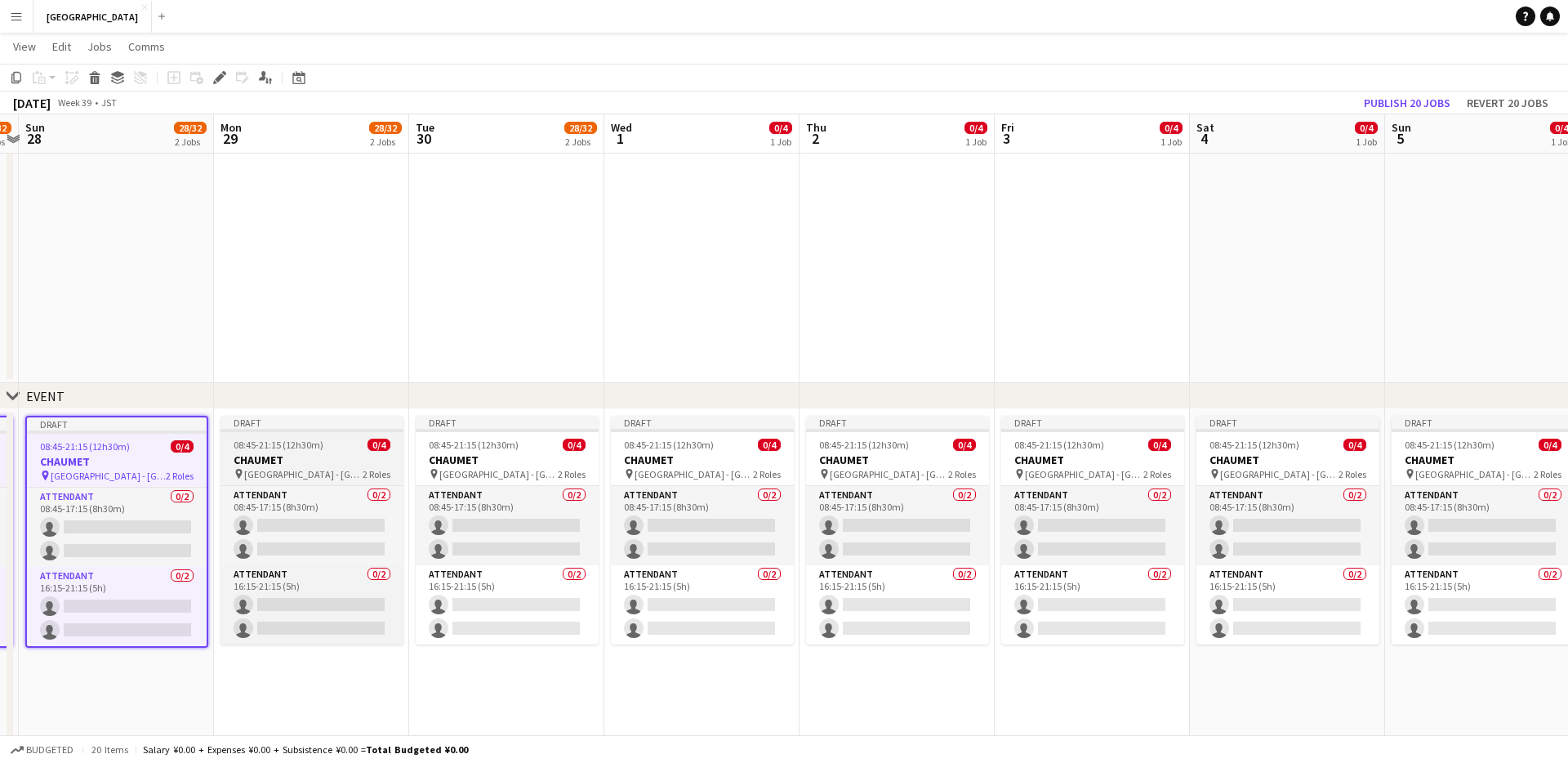
click at [314, 446] on span "08:45-21:15 (12h30m)" at bounding box center [278, 445] width 89 height 12
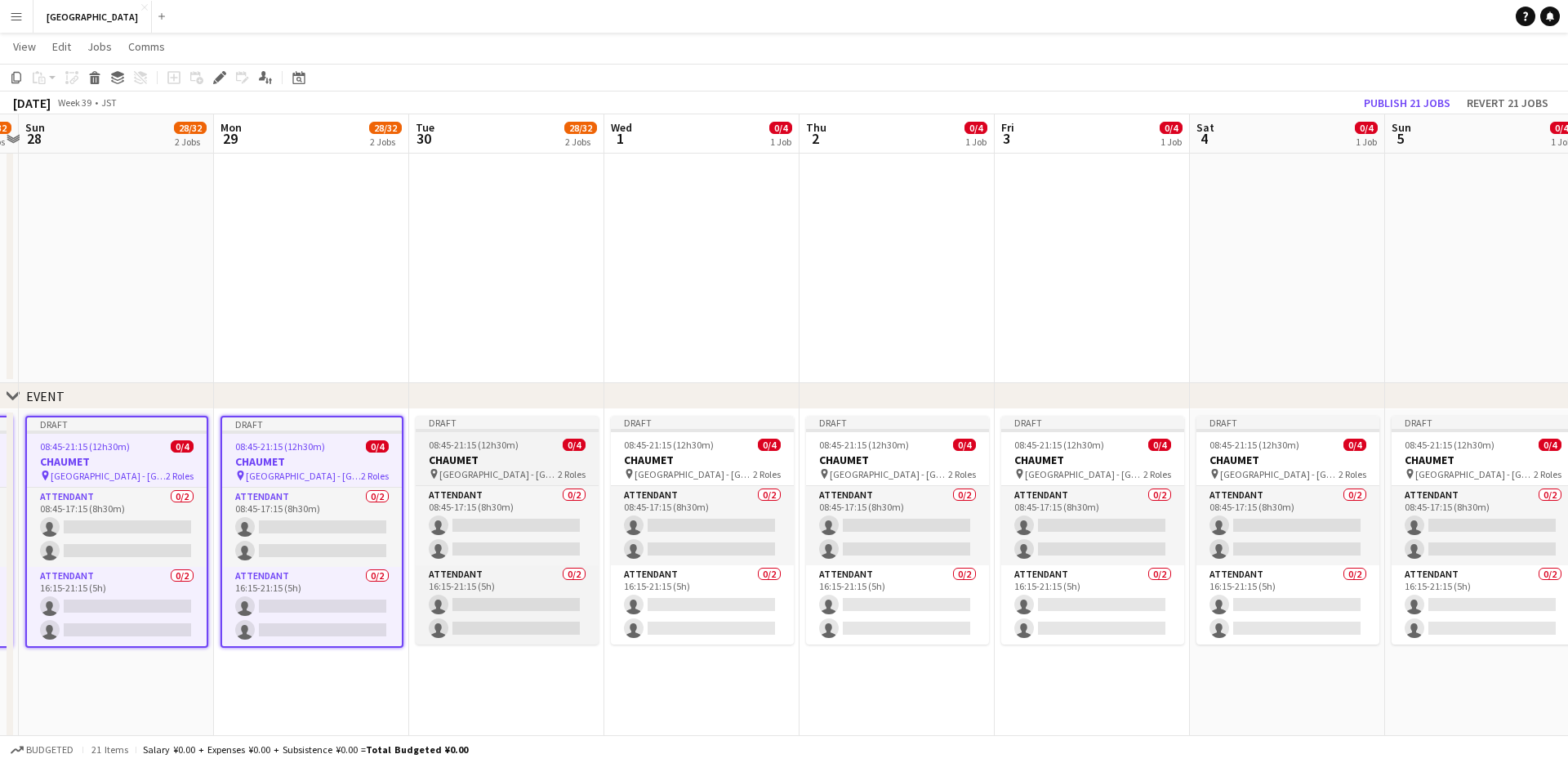
click at [484, 458] on h3 "CHAUMET" at bounding box center [507, 459] width 183 height 14
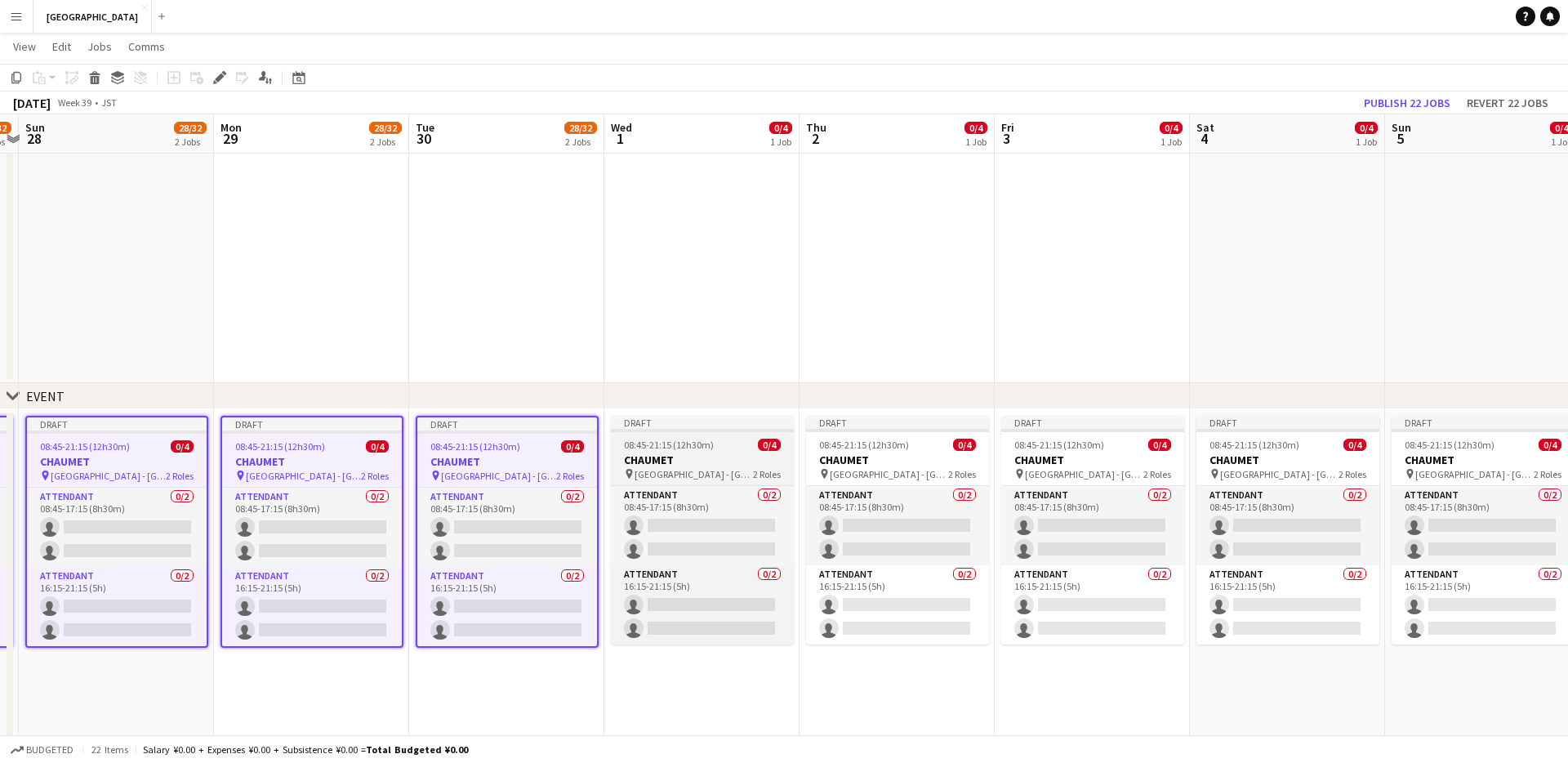
click at [720, 456] on h3 "CHAUMET" at bounding box center [702, 459] width 183 height 14
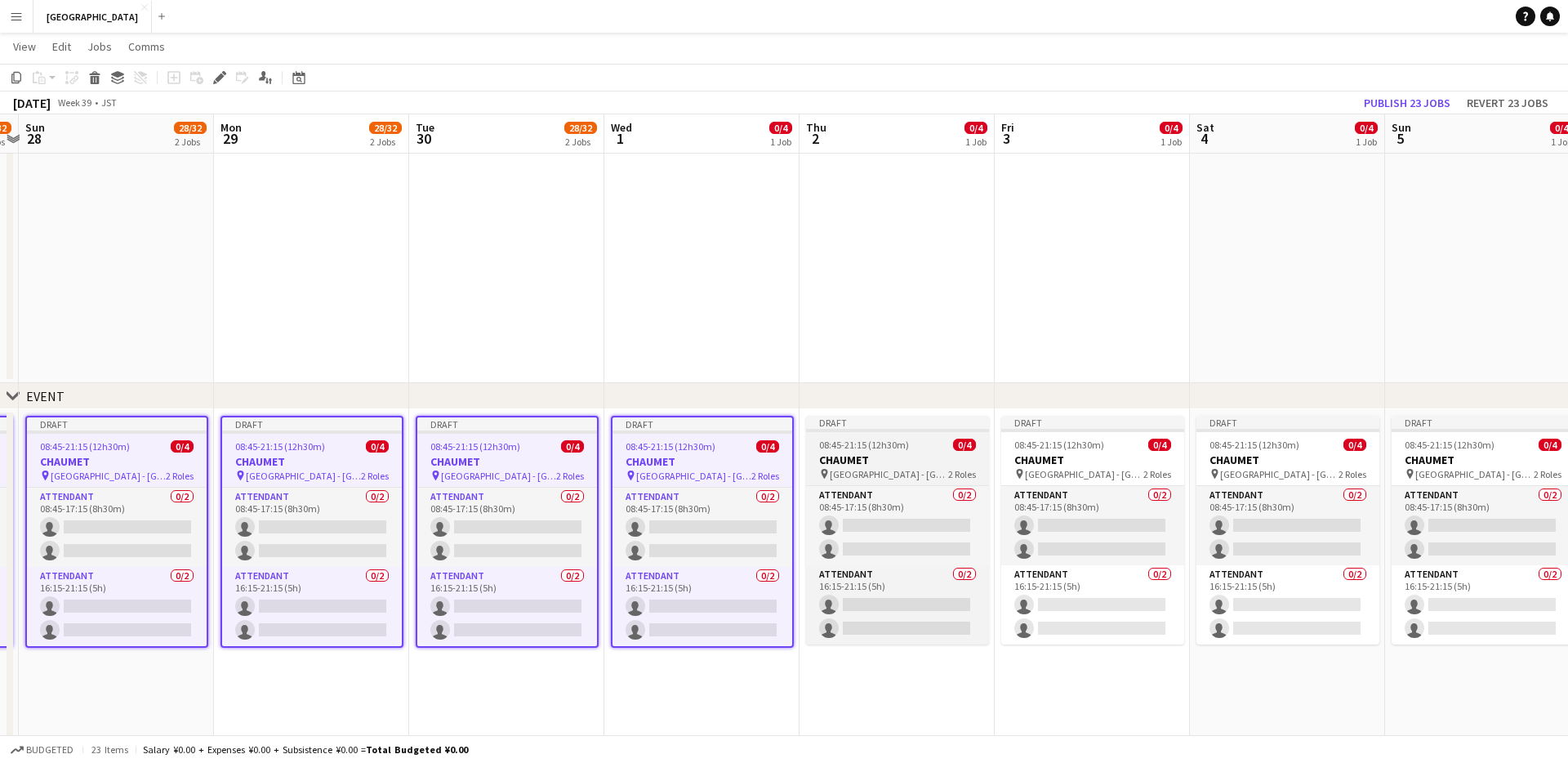
click at [928, 461] on h3 "CHAUMET" at bounding box center [897, 459] width 183 height 14
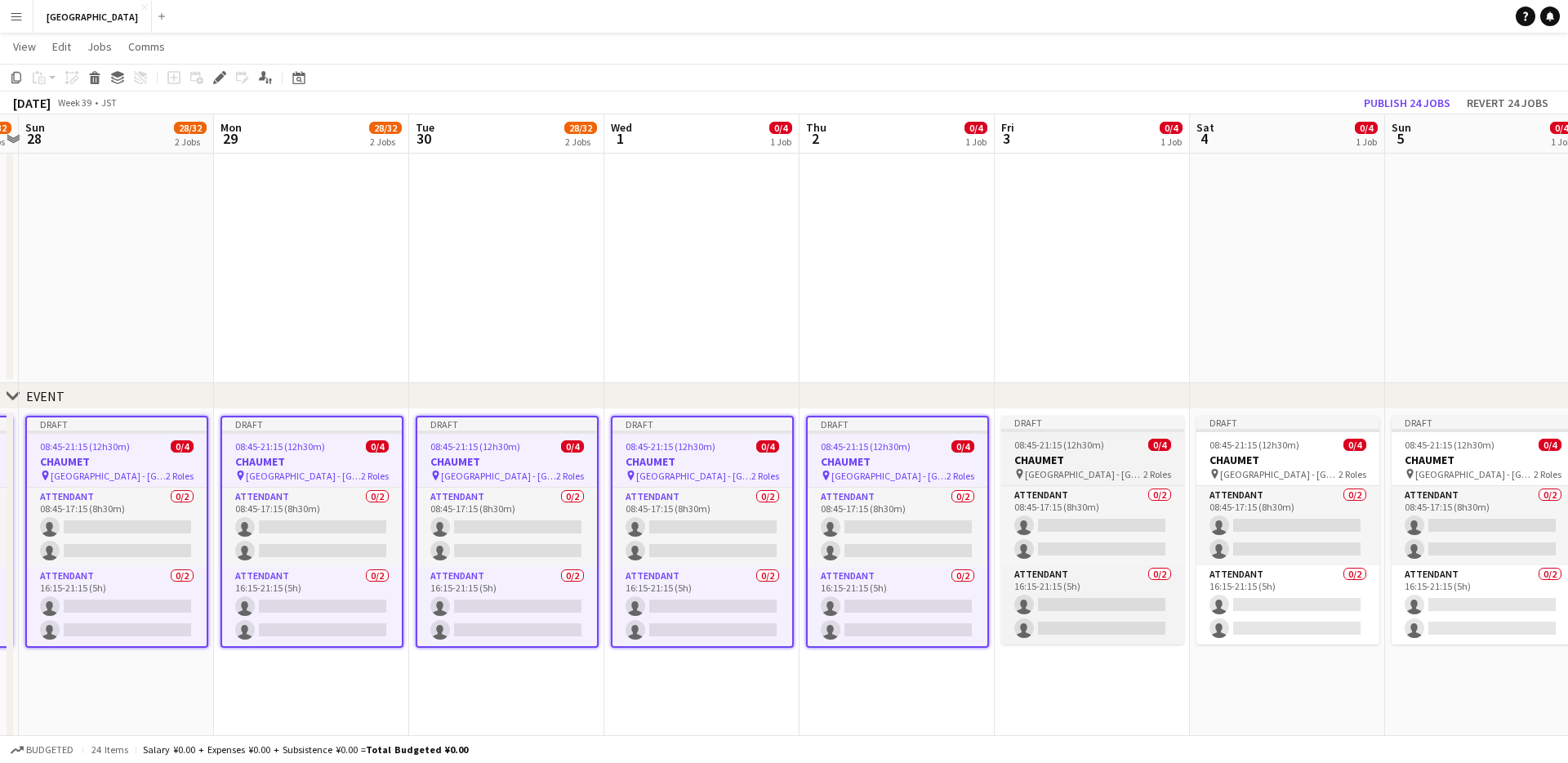
click at [1138, 461] on h3 "CHAUMET" at bounding box center [1092, 459] width 183 height 14
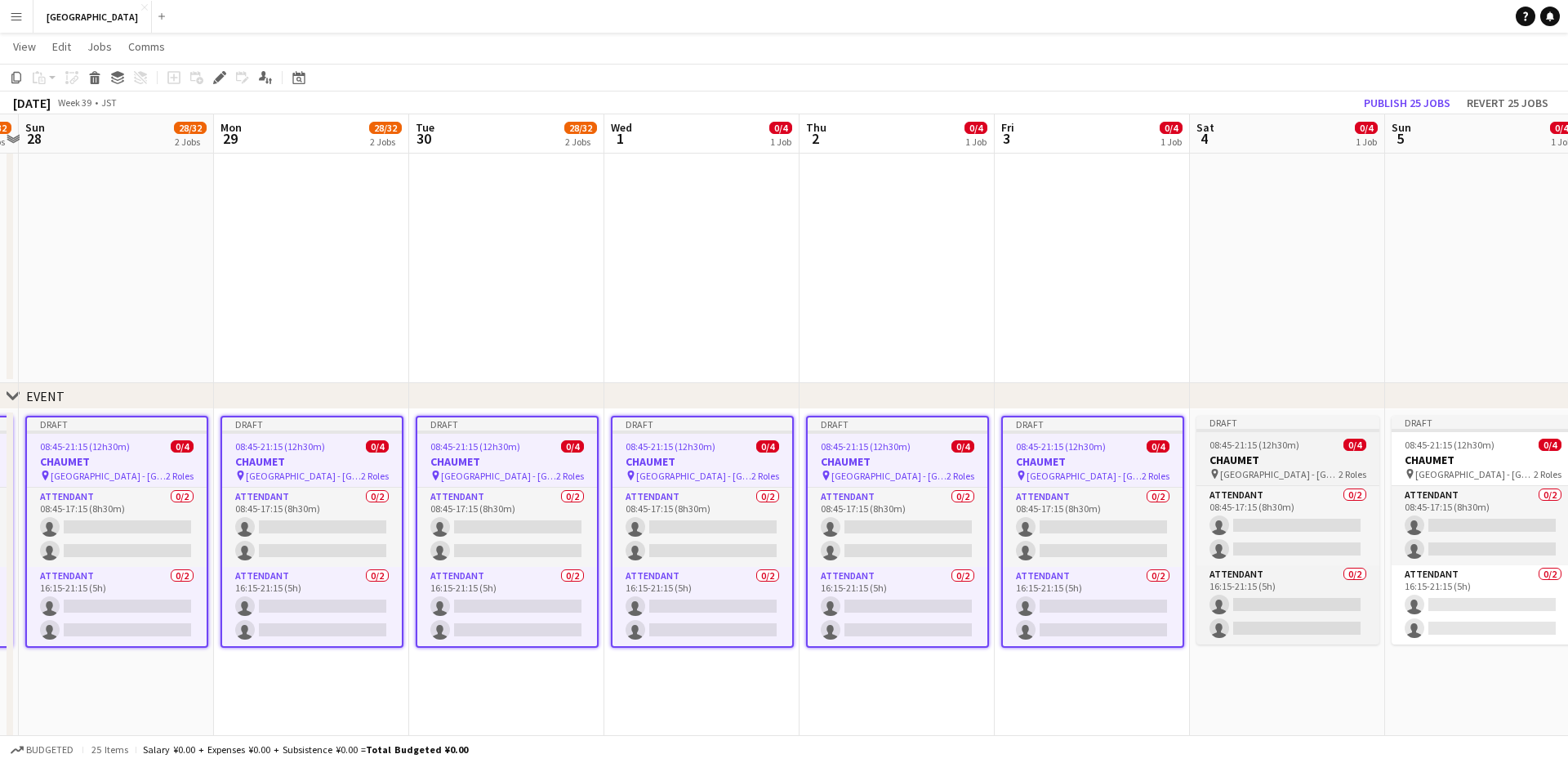
click at [1175, 456] on h3 "CHAUMET" at bounding box center [1287, 459] width 183 height 14
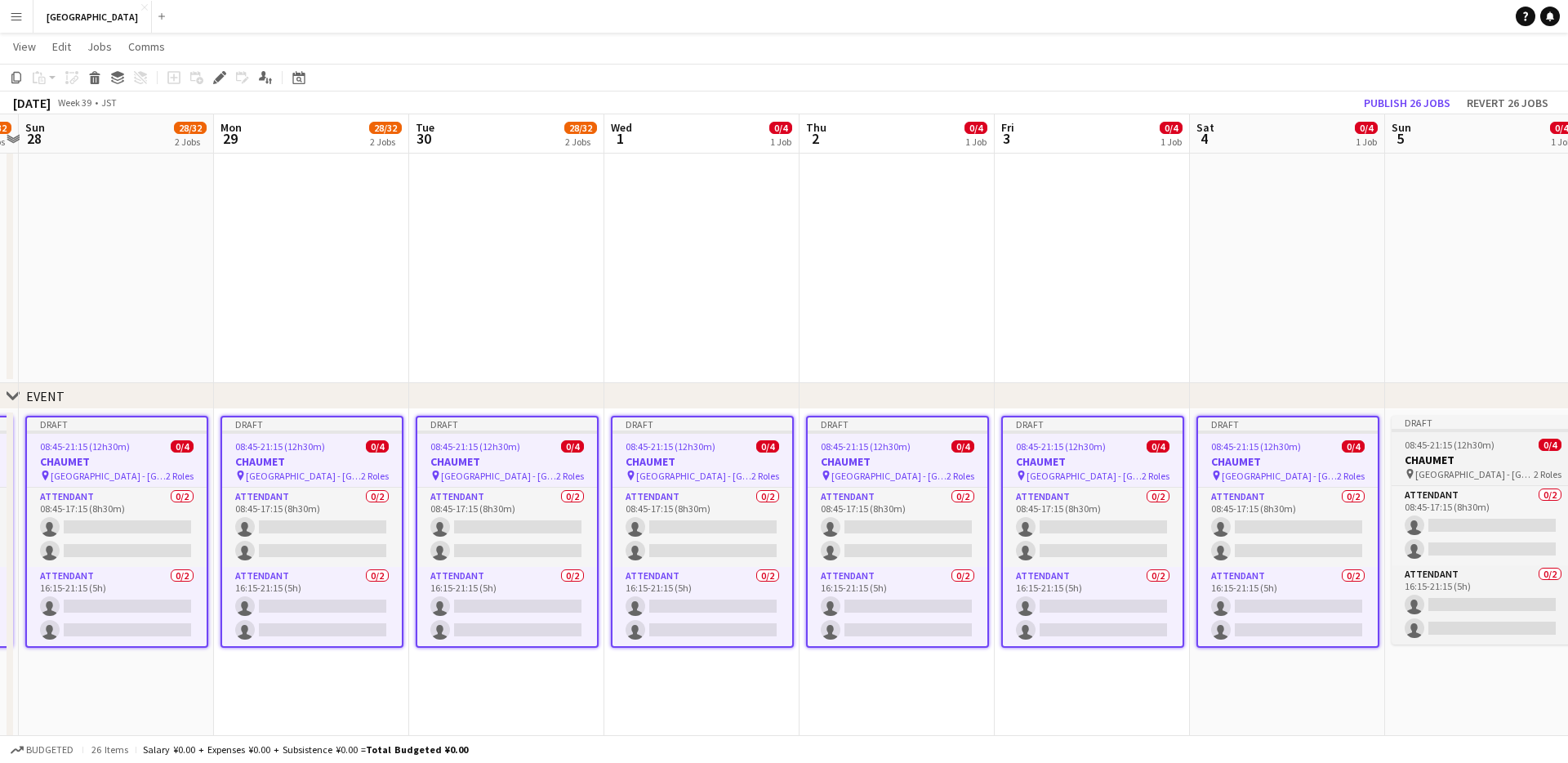
click at [1175, 451] on app-job-card "Draft 08:45-21:15 (12h30m) 0/4 CHAUMET pin FRANCE PAVILION - OSAKA WORLD EXPO 2…" at bounding box center [1482, 531] width 183 height 229
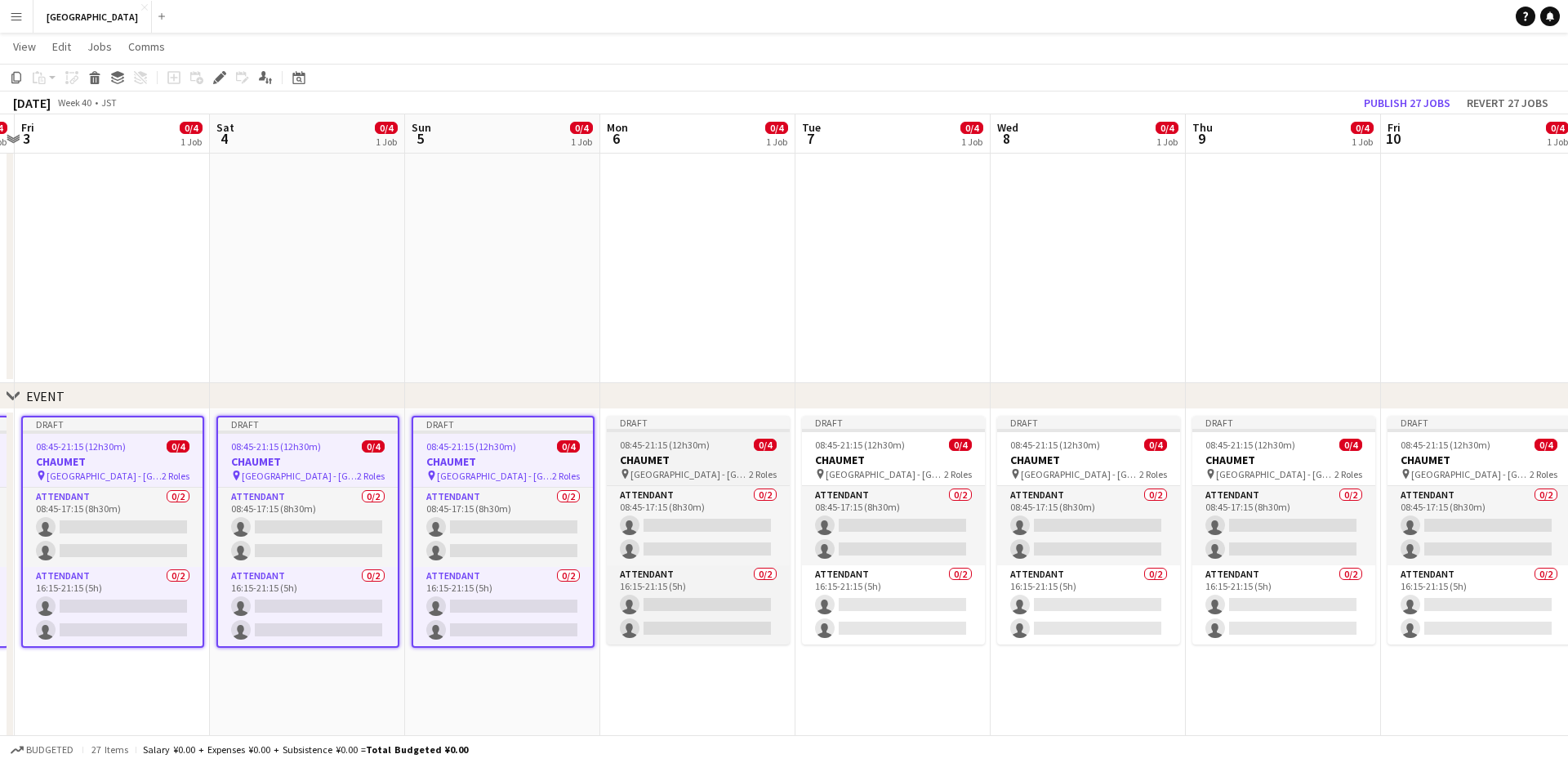
scroll to position [0, 769]
click at [715, 445] on div "08:45-21:15 (12h30m) 0/4" at bounding box center [695, 445] width 183 height 12
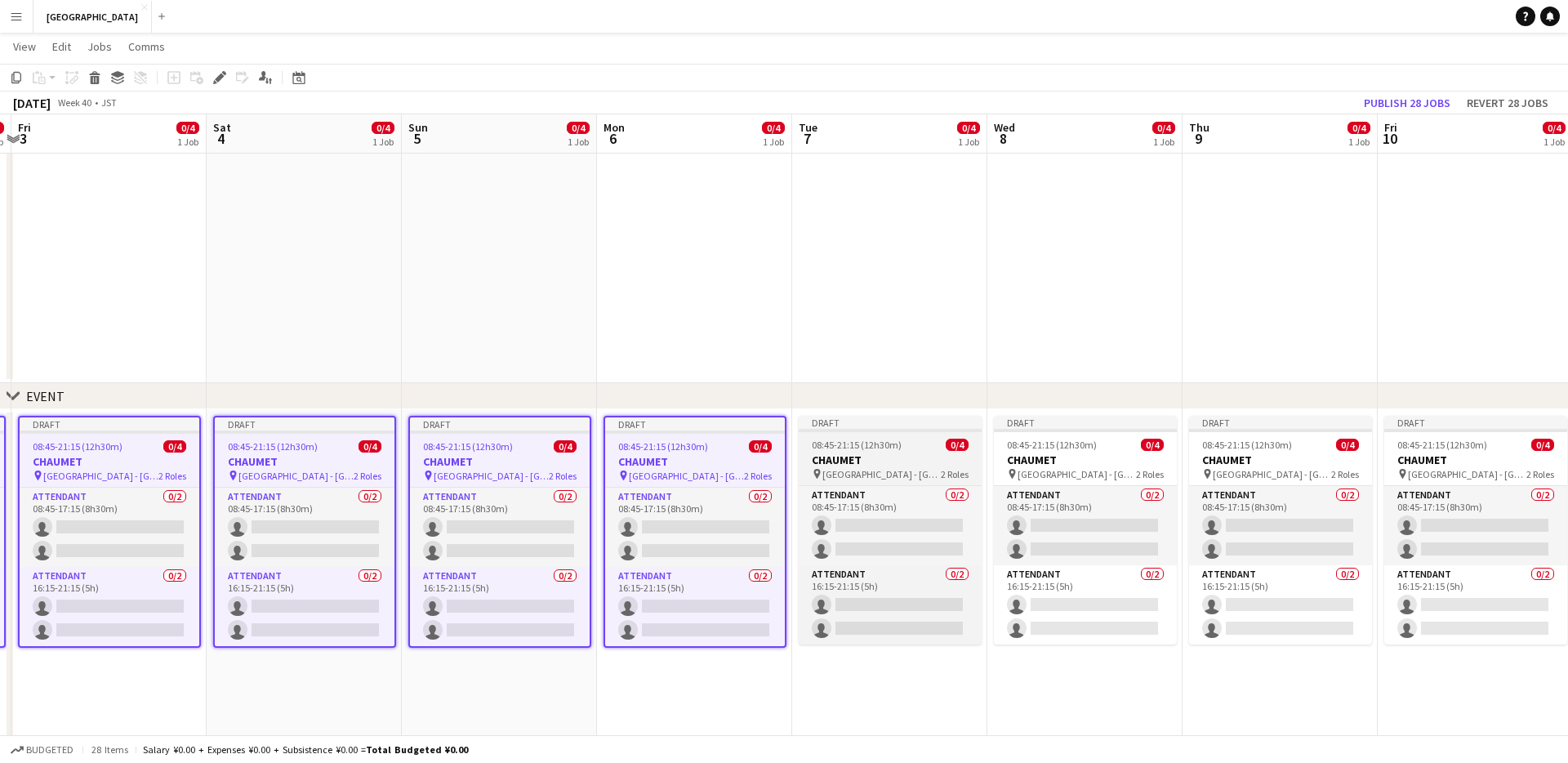
click at [856, 449] on span "08:45-21:15 (12h30m)" at bounding box center [856, 445] width 89 height 12
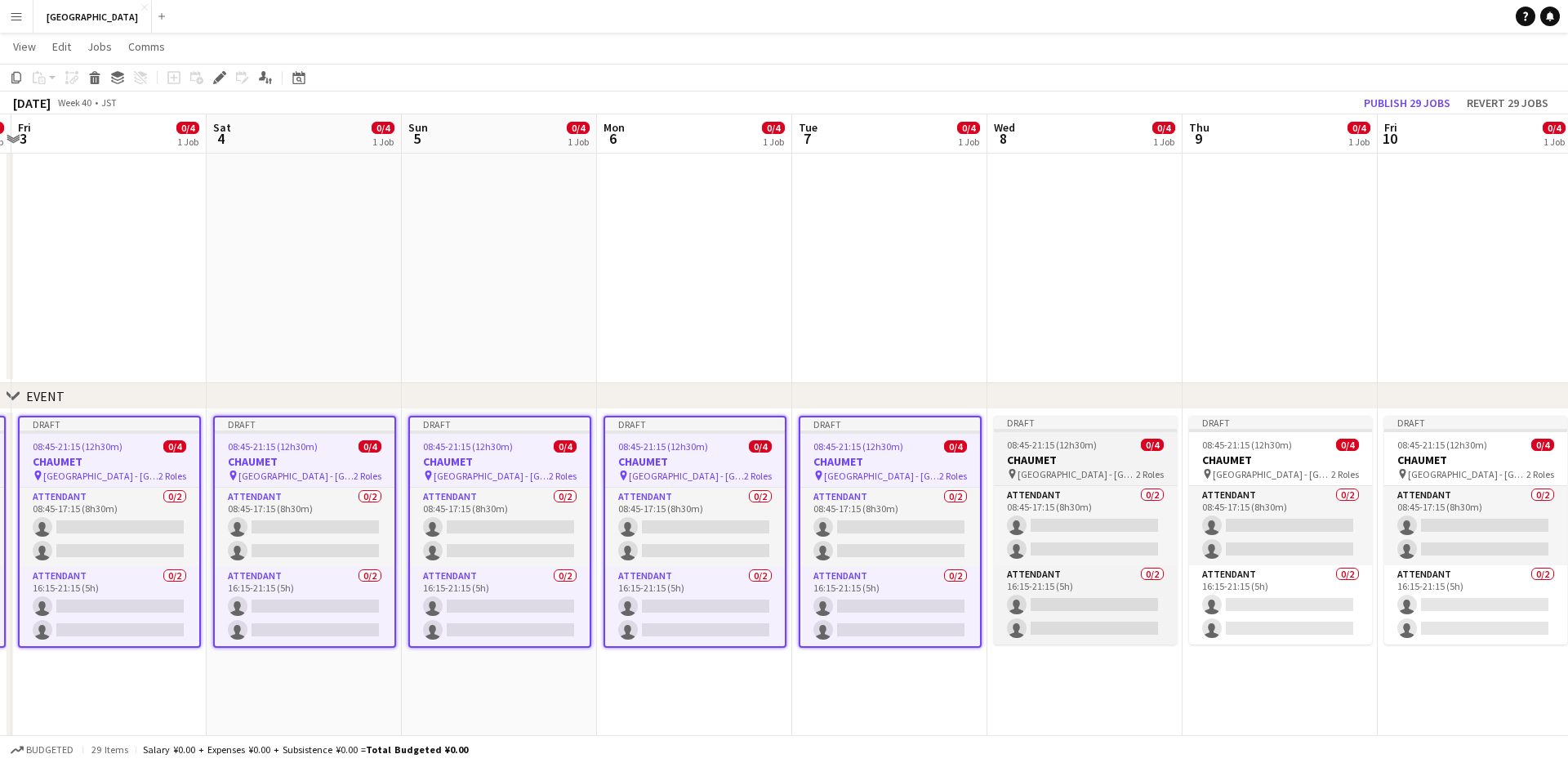
click at [1124, 451] on app-job-card "Draft 08:45-21:15 (12h30m) 0/4 CHAUMET pin FRANCE PAVILION - OSAKA WORLD EXPO 2…" at bounding box center [1085, 531] width 183 height 229
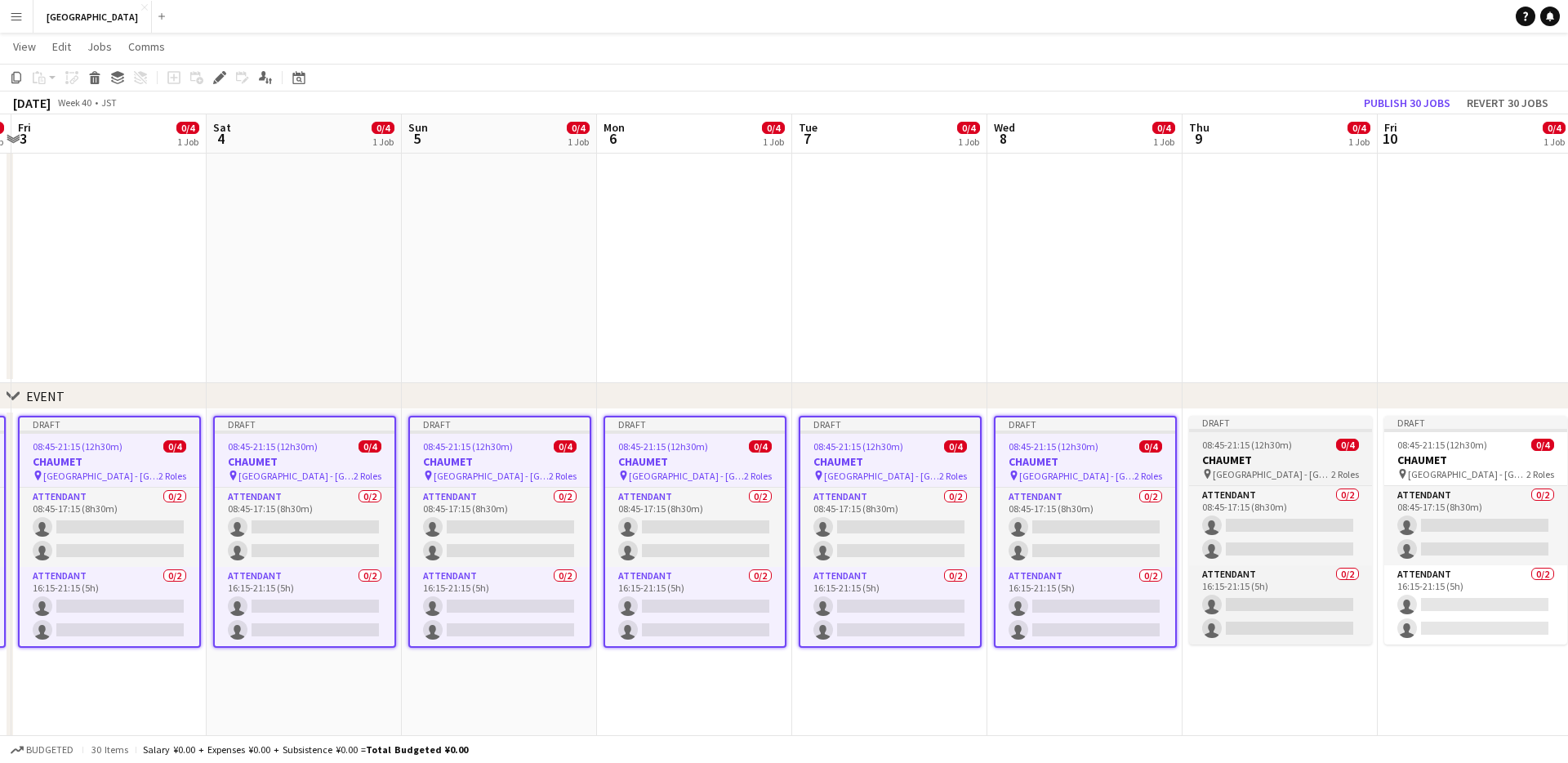
click at [1175, 452] on h3 "CHAUMET" at bounding box center [1280, 459] width 183 height 14
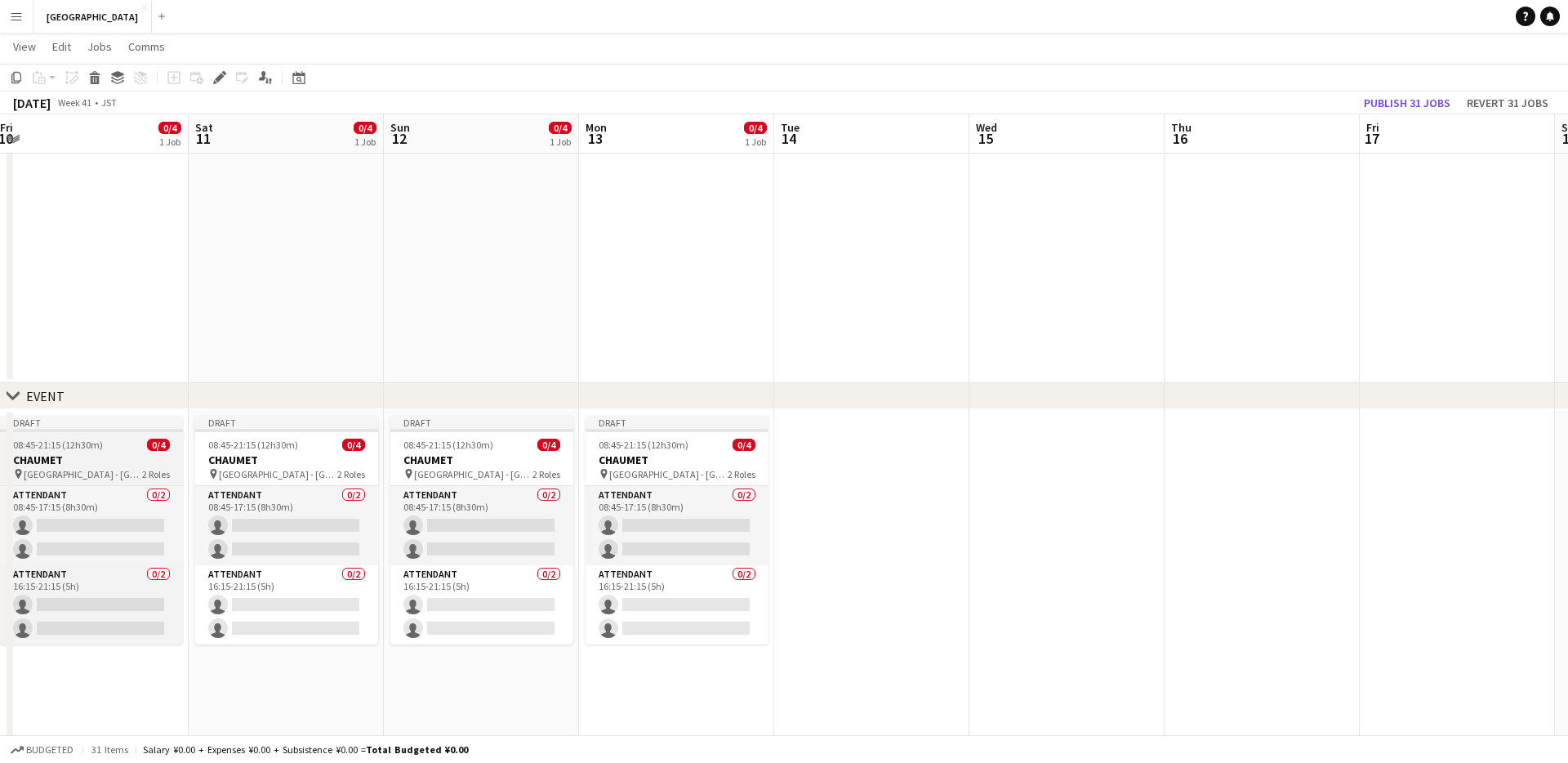
scroll to position [0, 598]
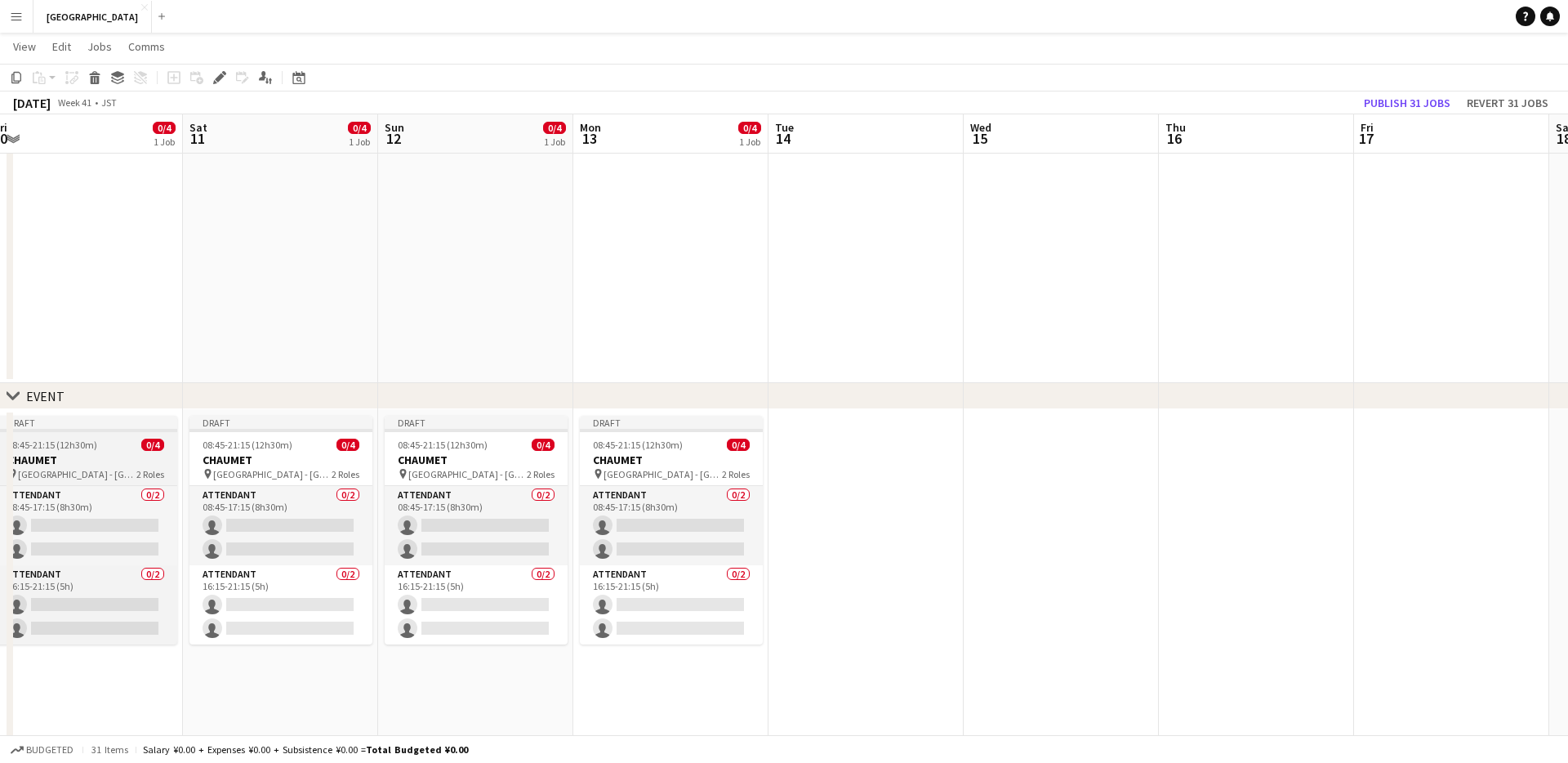
click at [124, 445] on div "08:45-21:15 (12h30m) 0/4" at bounding box center [86, 445] width 183 height 12
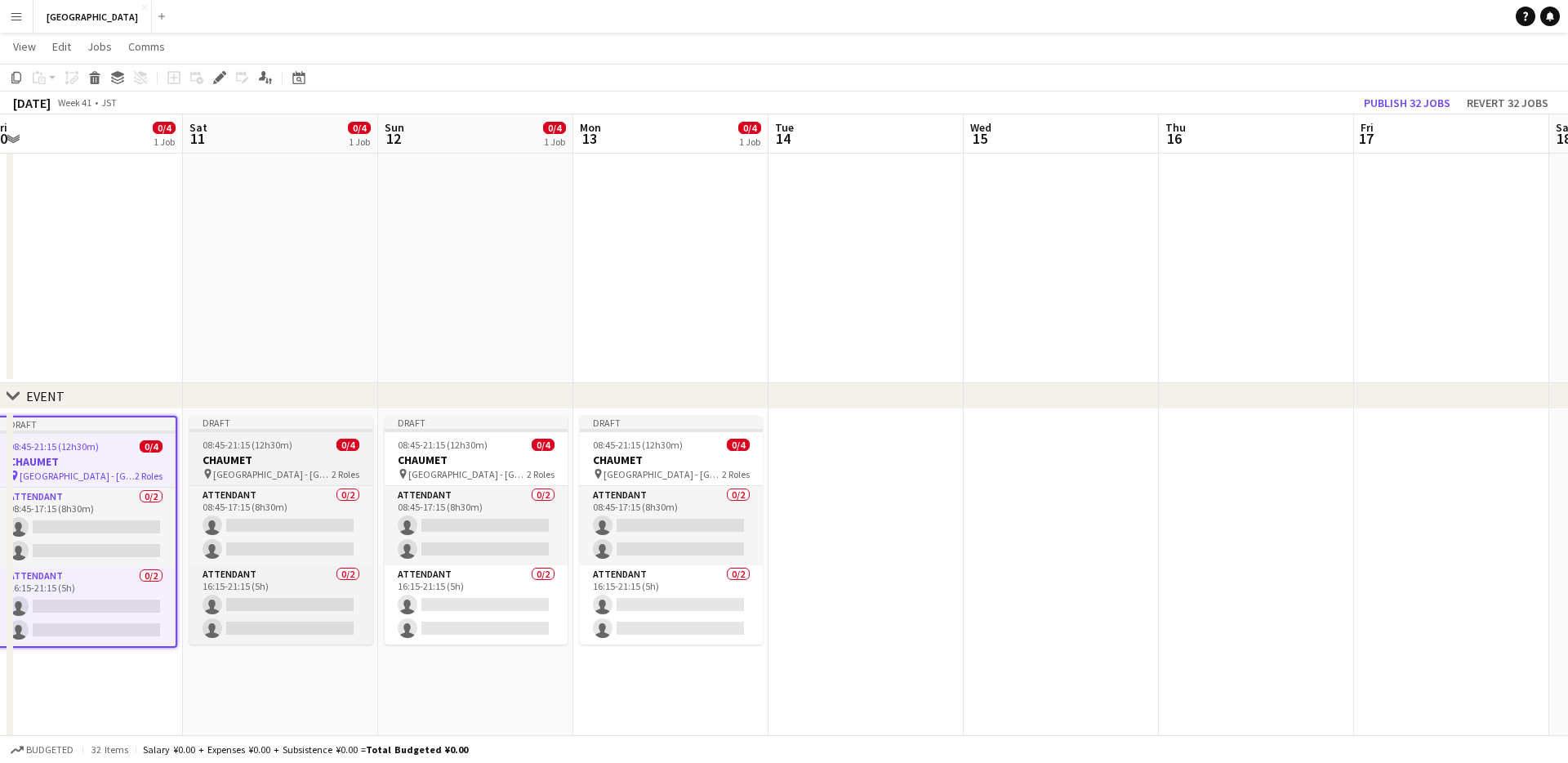
click at [260, 450] on span "08:45-21:15 (12h30m)" at bounding box center [248, 445] width 89 height 12
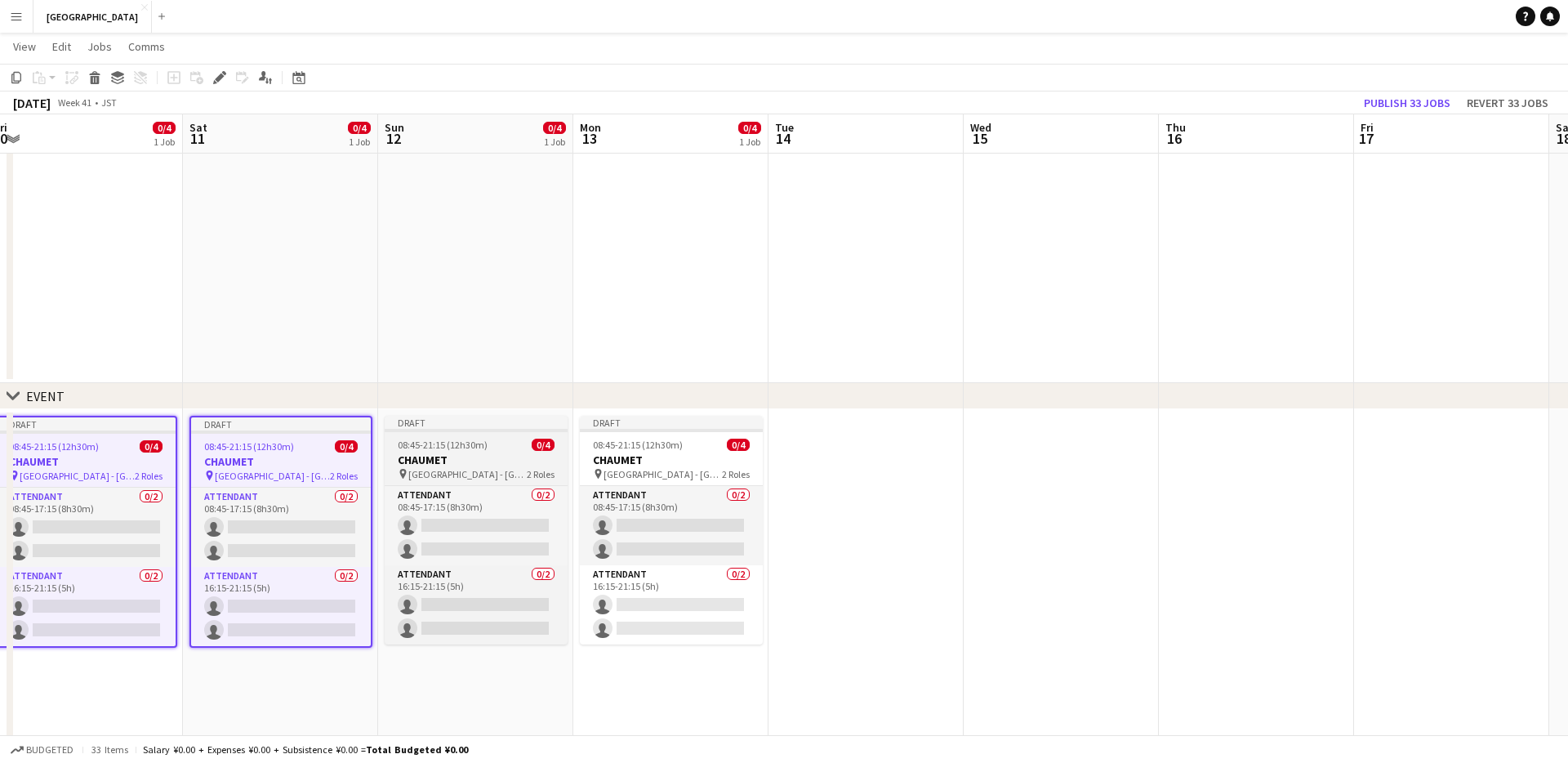
click at [485, 450] on div "08:45-21:15 (12h30m) 0/4" at bounding box center [476, 445] width 183 height 12
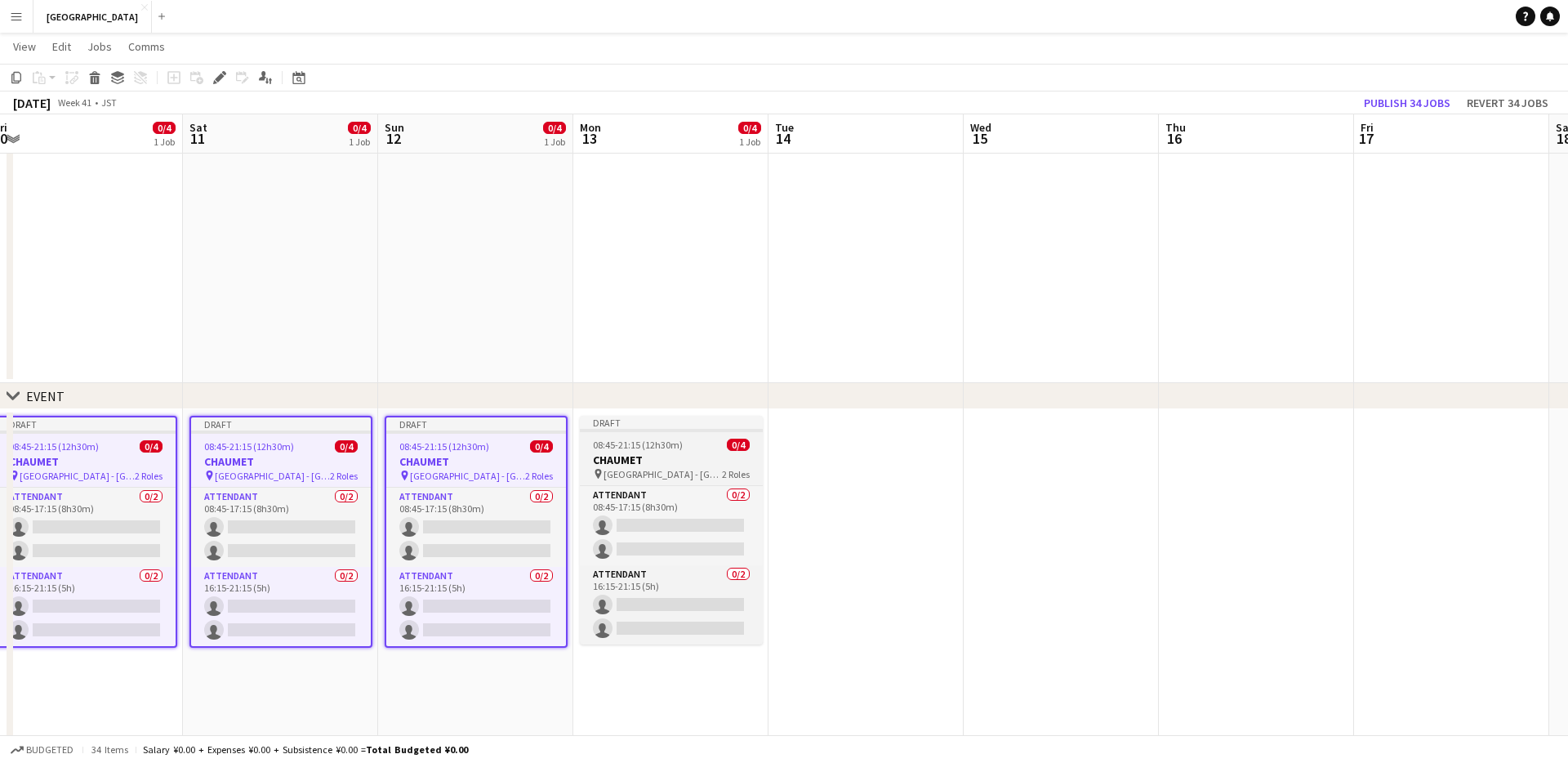
click at [671, 452] on h3 "CHAUMET" at bounding box center [671, 459] width 183 height 14
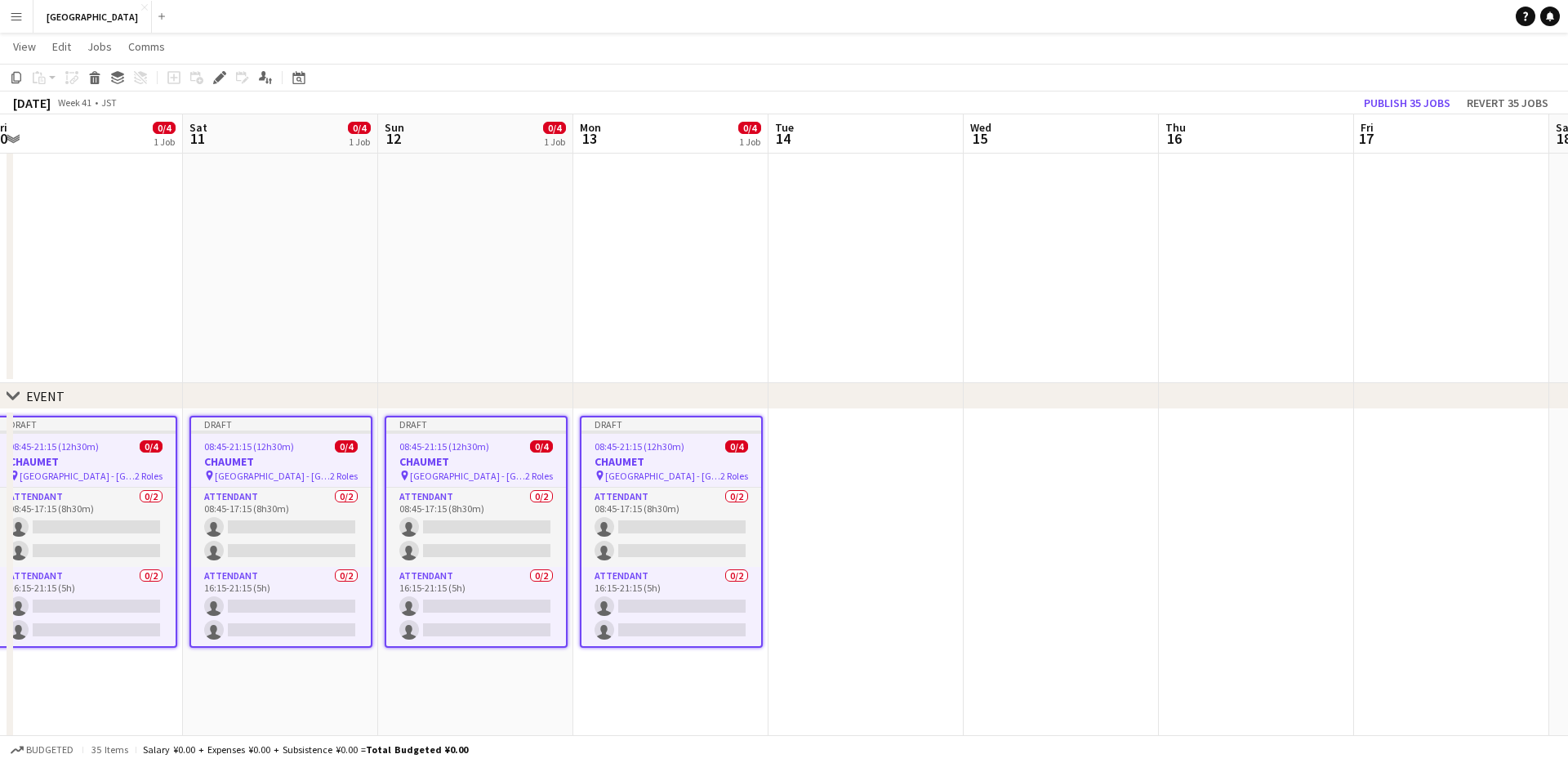
click at [98, 80] on icon at bounding box center [94, 80] width 9 height 9
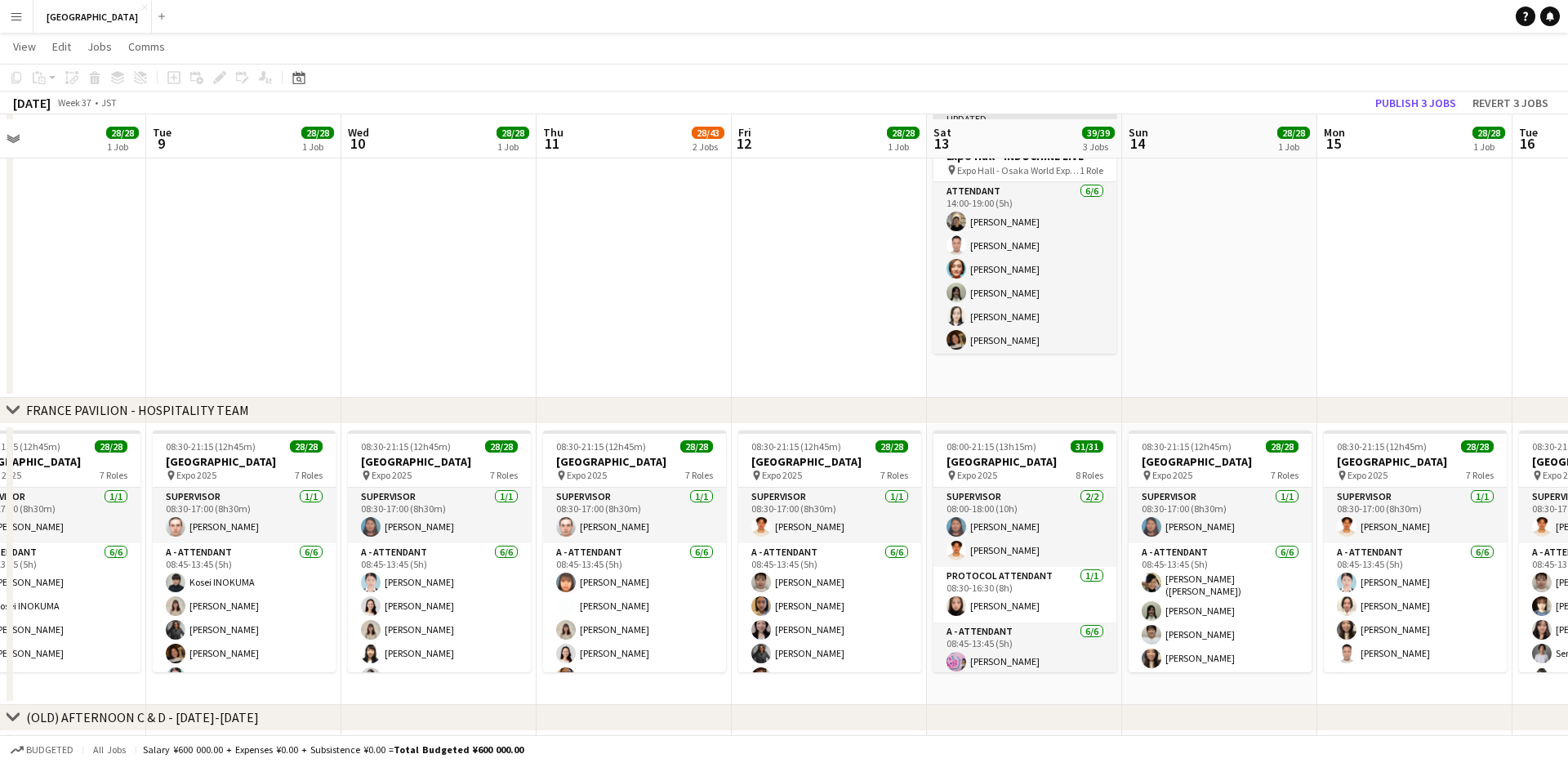
scroll to position [626, 0]
